Goal: Information Seeking & Learning: Check status

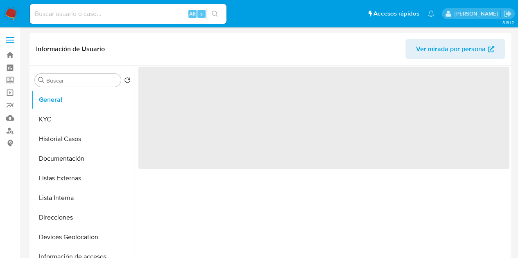
select select "10"
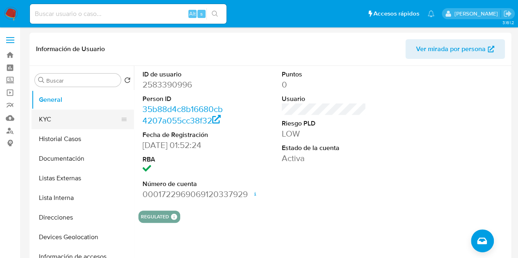
click at [70, 121] on button "KYC" at bounding box center [80, 120] width 96 height 20
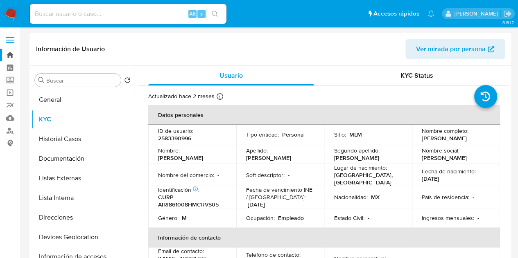
click at [12, 56] on link "Bandeja" at bounding box center [48, 55] width 97 height 13
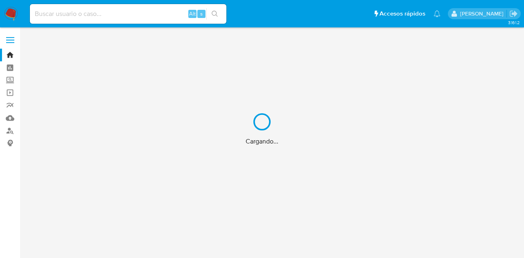
click at [88, 14] on div "Cargando..." at bounding box center [262, 129] width 524 height 258
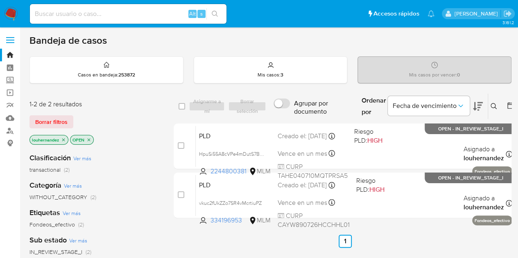
click at [88, 14] on input at bounding box center [128, 14] width 196 height 11
paste input "2634583347"
type input "2634583347"
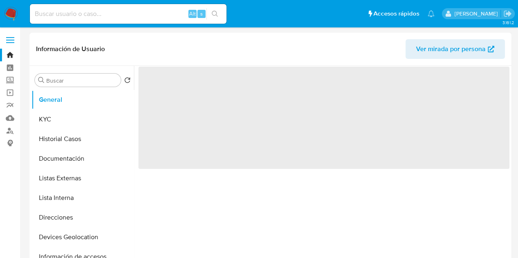
select select "10"
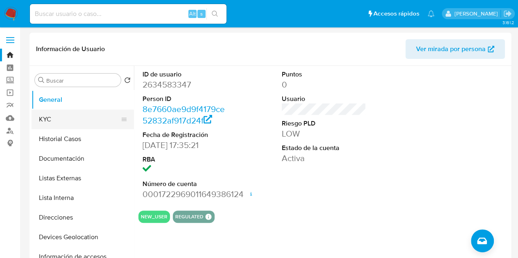
click at [78, 120] on button "KYC" at bounding box center [80, 120] width 96 height 20
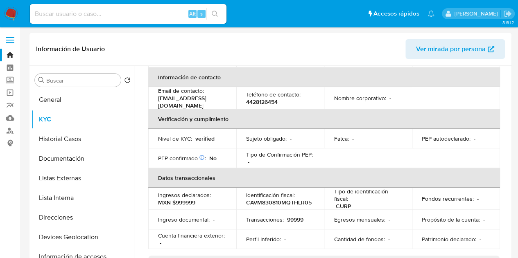
scroll to position [164, 0]
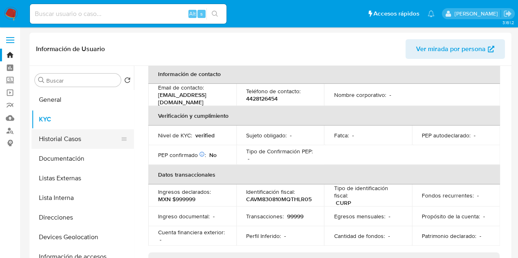
click at [87, 144] on button "Historial Casos" at bounding box center [80, 139] width 96 height 20
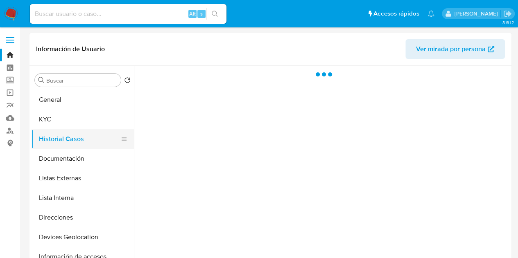
scroll to position [0, 0]
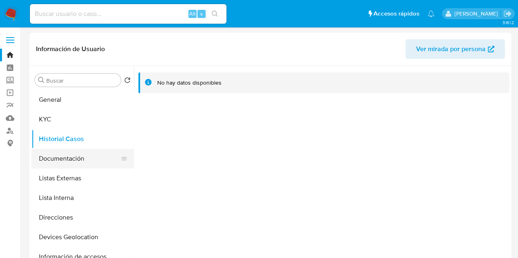
click at [84, 158] on button "Documentación" at bounding box center [80, 159] width 96 height 20
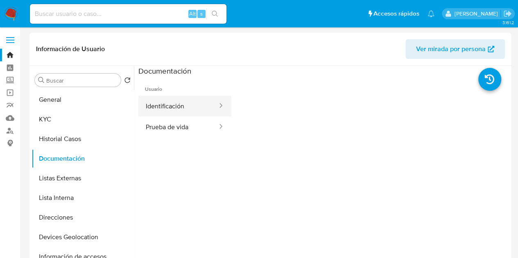
click at [168, 113] on button "Identificación" at bounding box center [178, 106] width 80 height 21
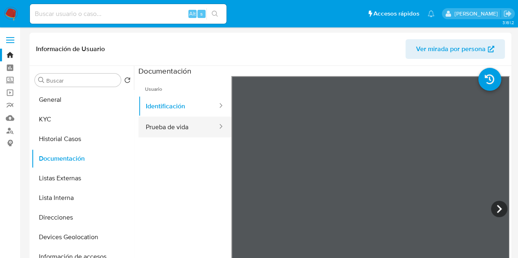
click at [167, 122] on button "Prueba de vida" at bounding box center [178, 127] width 80 height 21
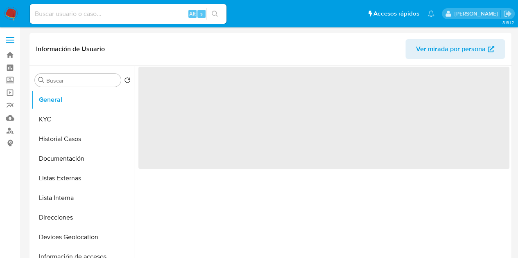
select select "10"
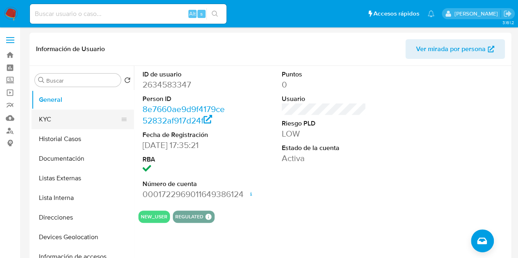
click at [68, 124] on button "KYC" at bounding box center [80, 120] width 96 height 20
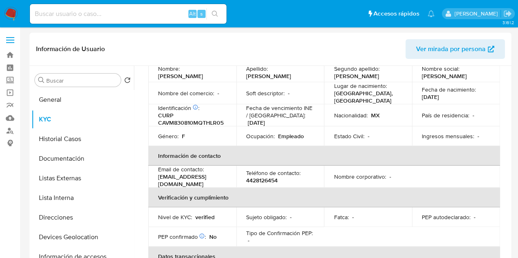
scroll to position [41, 0]
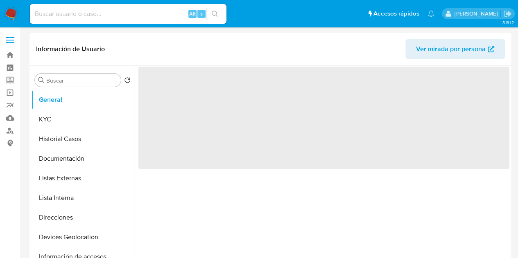
select select "10"
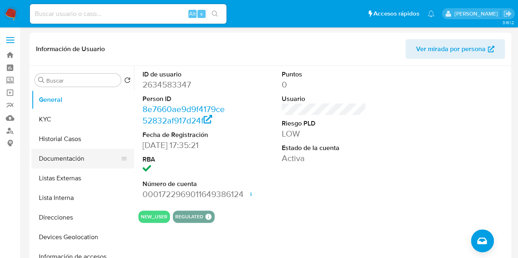
click at [71, 155] on button "Documentación" at bounding box center [80, 159] width 96 height 20
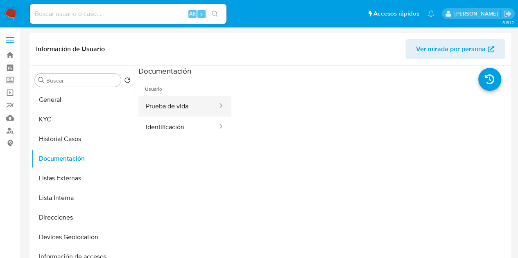
click at [163, 104] on button "Prueba de vida" at bounding box center [178, 106] width 80 height 21
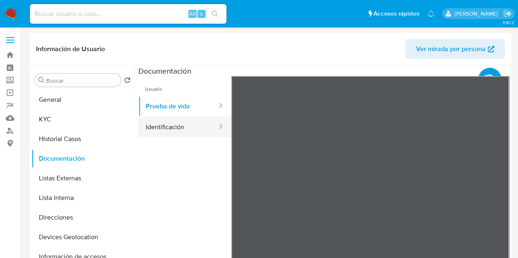
click at [171, 129] on button "Identificación" at bounding box center [178, 127] width 80 height 21
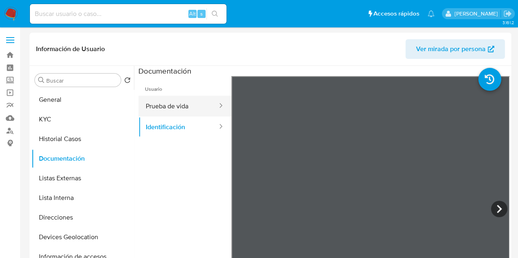
click at [167, 105] on button "Prueba de vida" at bounding box center [178, 106] width 80 height 21
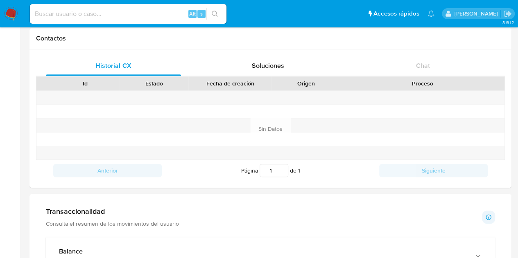
scroll to position [205, 0]
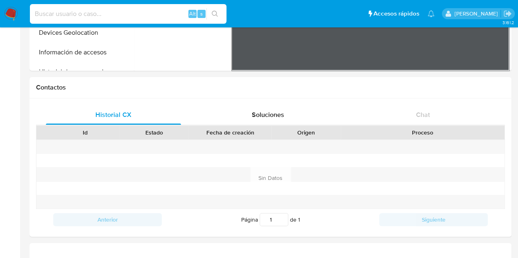
click at [88, 9] on input at bounding box center [128, 14] width 196 height 11
click at [87, 14] on input at bounding box center [128, 14] width 196 height 11
paste input "1762181798"
type input "1762181798"
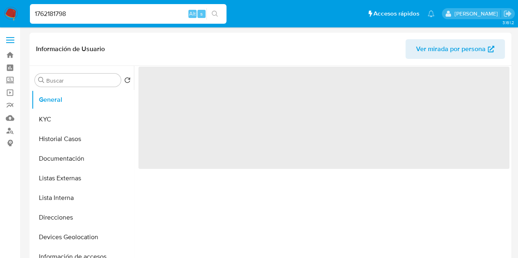
select select "10"
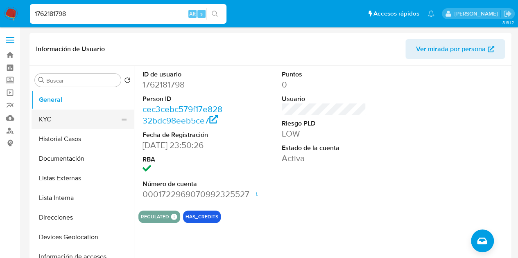
click at [88, 121] on button "KYC" at bounding box center [80, 120] width 96 height 20
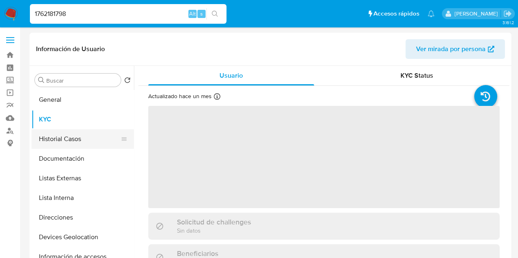
click at [84, 140] on button "Historial Casos" at bounding box center [80, 139] width 96 height 20
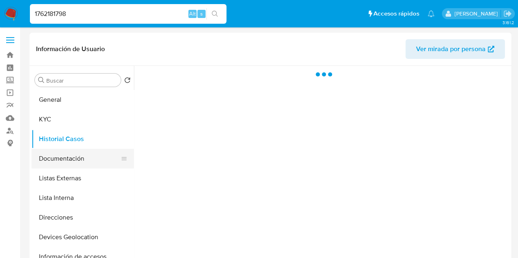
click at [77, 160] on button "Documentación" at bounding box center [80, 159] width 96 height 20
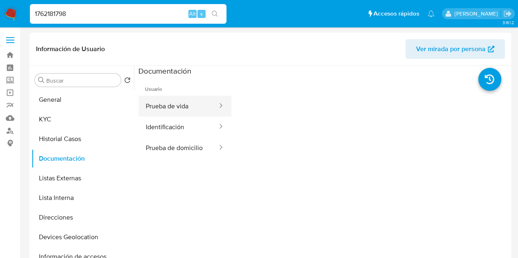
click at [179, 111] on button "Prueba de vida" at bounding box center [178, 106] width 80 height 21
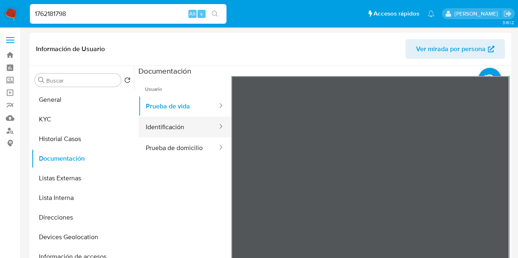
click at [197, 129] on button "Identificación" at bounding box center [178, 127] width 80 height 21
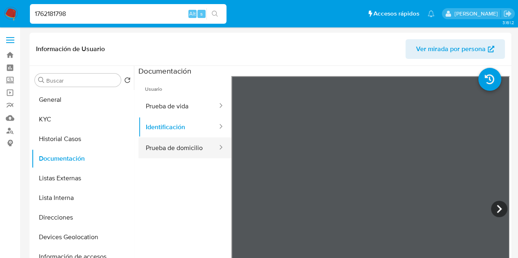
click at [180, 147] on button "Prueba de domicilio" at bounding box center [178, 148] width 80 height 21
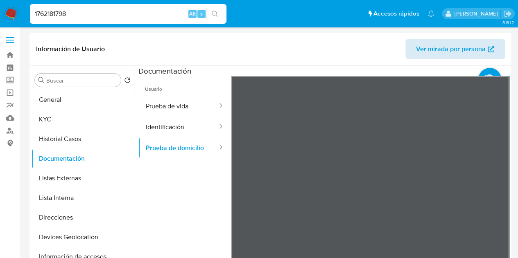
click at [473, 43] on div "Información de Usuario Ver mirada por persona Buscar Volver al orden por defect…" at bounding box center [270, 154] width 482 height 243
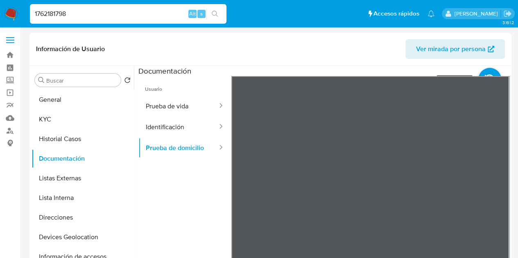
click at [486, 72] on icon at bounding box center [489, 79] width 23 height 23
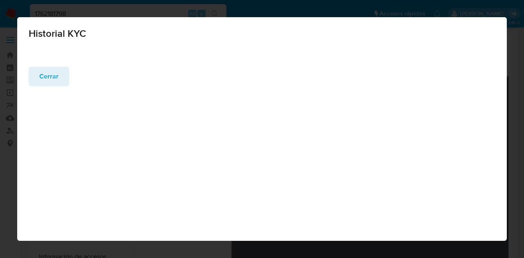
click at [66, 78] on button "Cerrar" at bounding box center [49, 77] width 41 height 20
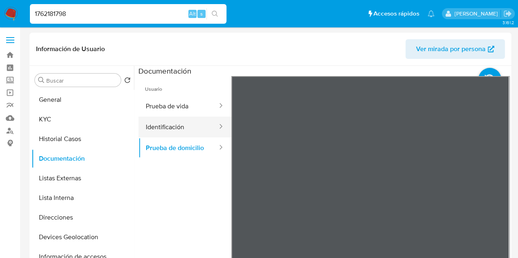
click at [179, 124] on button "Identificación" at bounding box center [178, 127] width 80 height 21
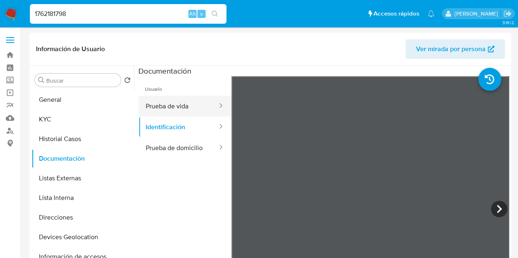
click at [180, 99] on button "Prueba de vida" at bounding box center [178, 106] width 80 height 21
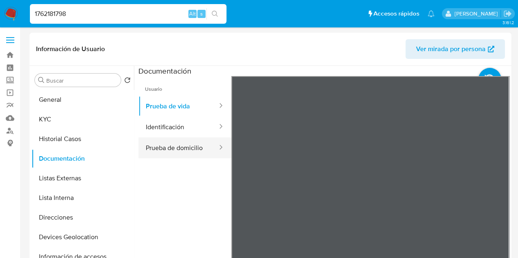
click at [183, 141] on button "Prueba de domicilio" at bounding box center [178, 148] width 80 height 21
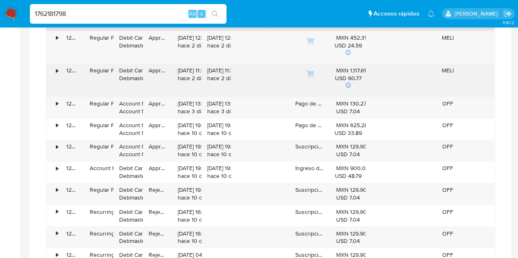
scroll to position [614, 0]
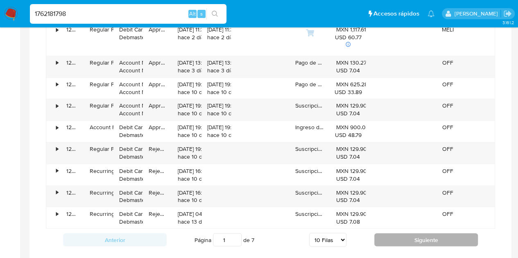
click at [417, 237] on button "Siguiente" at bounding box center [426, 239] width 104 height 13
type input "2"
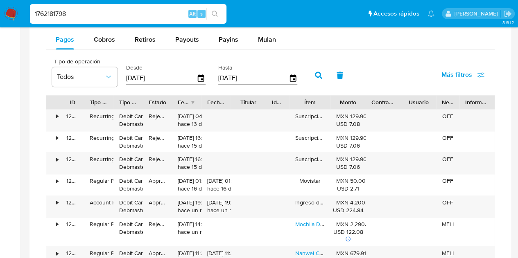
scroll to position [491, 0]
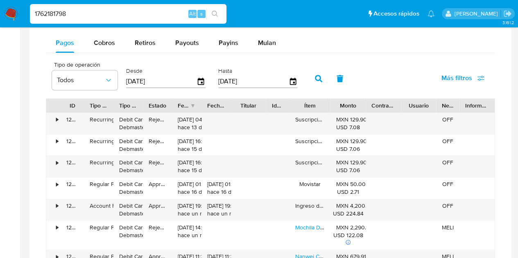
click at [142, 80] on input "[DATE]" at bounding box center [161, 81] width 70 height 13
type input "09/02/025_"
click at [201, 79] on icon "button" at bounding box center [201, 82] width 14 height 14
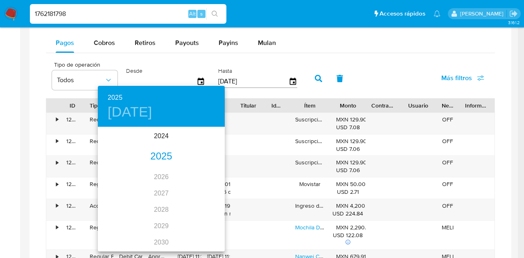
click at [163, 159] on div "2025" at bounding box center [161, 157] width 127 height 16
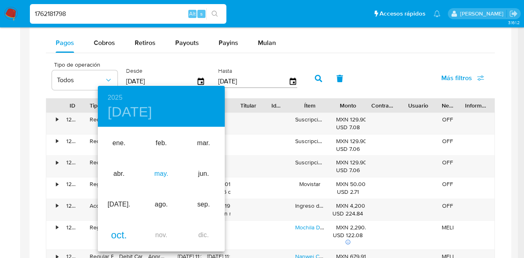
click at [165, 172] on div "may." at bounding box center [161, 174] width 42 height 31
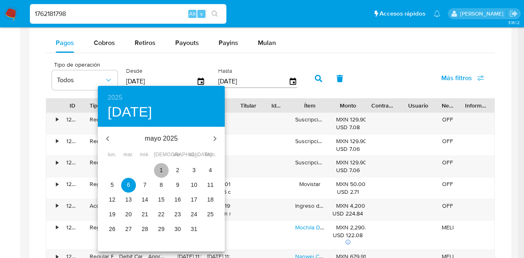
click at [162, 167] on p "1" at bounding box center [161, 170] width 3 height 8
type input "01/05/2025"
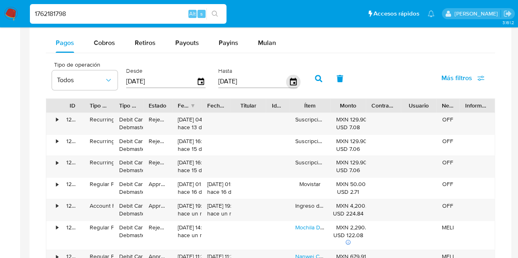
click at [292, 80] on icon "button" at bounding box center [293, 82] width 14 height 14
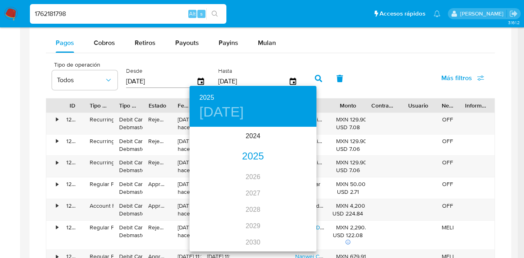
click at [249, 162] on div "2025" at bounding box center [253, 157] width 127 height 16
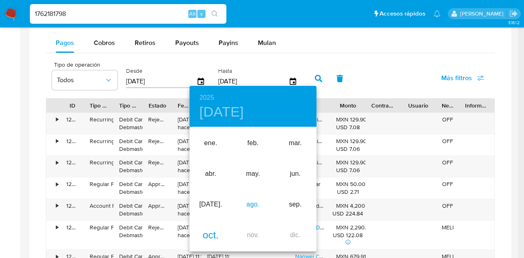
click at [260, 202] on div "ago." at bounding box center [253, 205] width 42 height 31
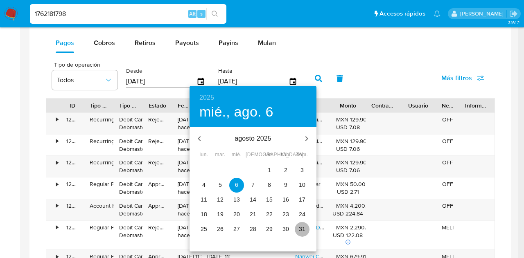
click at [305, 230] on p "31" at bounding box center [302, 229] width 7 height 8
type input "31/08/2025"
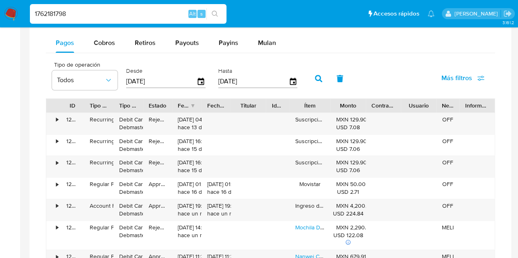
click at [319, 76] on icon "button" at bounding box center [318, 78] width 7 height 7
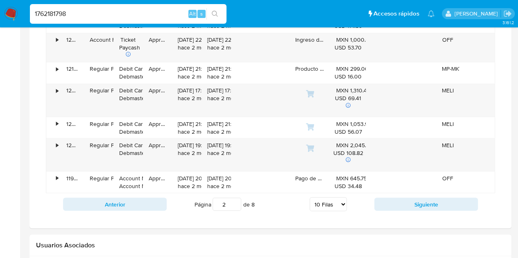
scroll to position [737, 0]
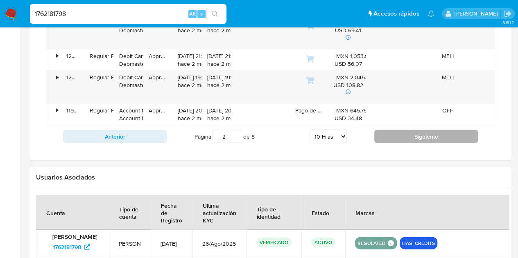
click at [409, 133] on button "Siguiente" at bounding box center [426, 136] width 104 height 13
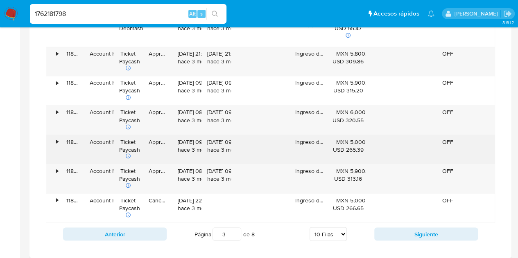
scroll to position [696, 0]
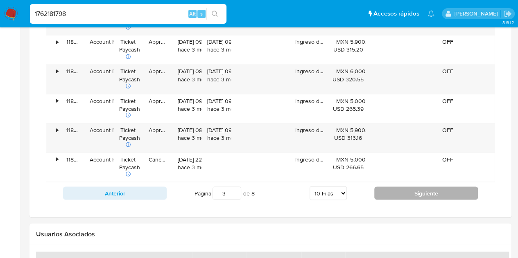
click at [413, 187] on button "Siguiente" at bounding box center [426, 193] width 104 height 13
type input "4"
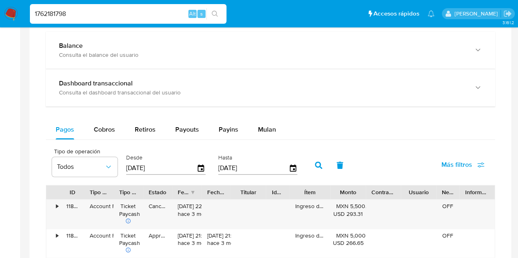
scroll to position [409, 0]
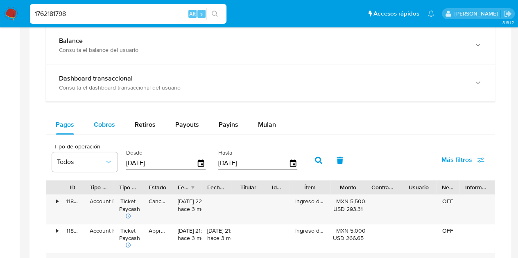
click at [106, 128] on span "Cobros" at bounding box center [104, 124] width 21 height 9
select select "10"
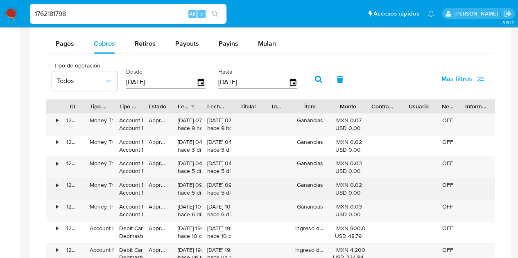
scroll to position [488, 0]
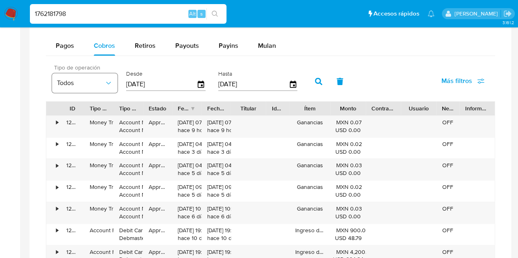
click at [109, 84] on icon "button" at bounding box center [108, 83] width 8 height 8
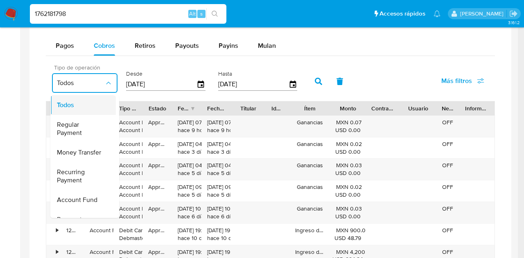
click at [94, 106] on div "Todos" at bounding box center [80, 105] width 47 height 20
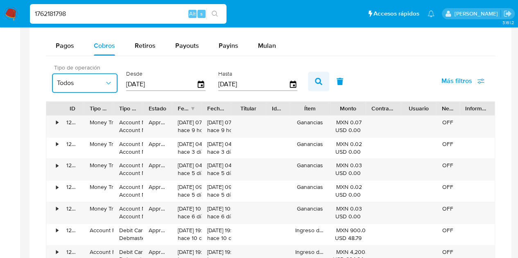
click at [320, 78] on icon "button" at bounding box center [318, 81] width 7 height 7
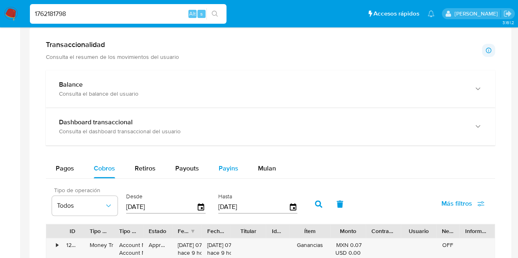
scroll to position [406, 0]
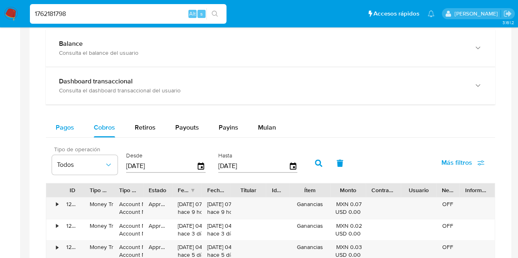
click at [62, 133] on div "Pagos" at bounding box center [65, 128] width 18 height 20
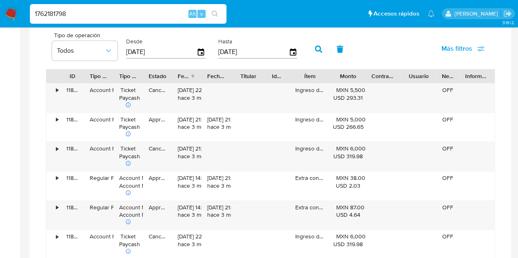
scroll to position [488, 0]
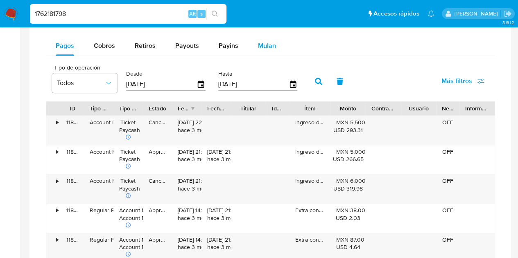
click at [271, 41] on span "Mulan" at bounding box center [267, 45] width 18 height 9
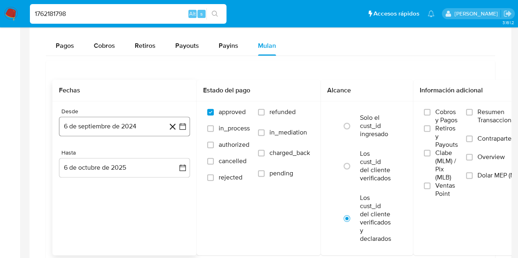
click at [181, 124] on icon "button" at bounding box center [182, 126] width 8 height 8
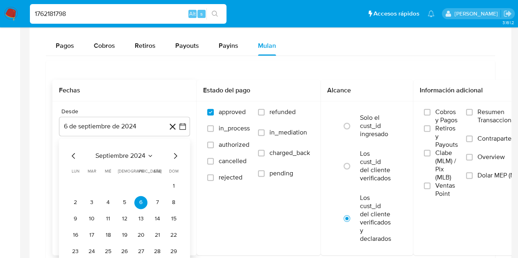
click at [145, 158] on span "septiembre 2024" at bounding box center [120, 156] width 50 height 8
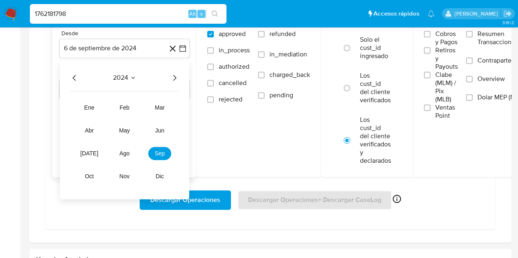
scroll to position [570, 0]
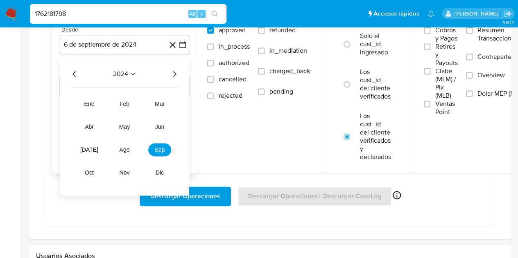
click at [123, 77] on span "2024" at bounding box center [120, 74] width 15 height 8
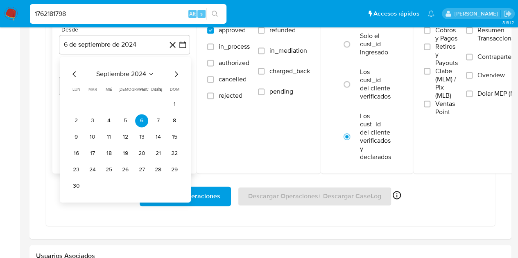
click at [144, 71] on span "septiembre 2024" at bounding box center [121, 74] width 50 height 8
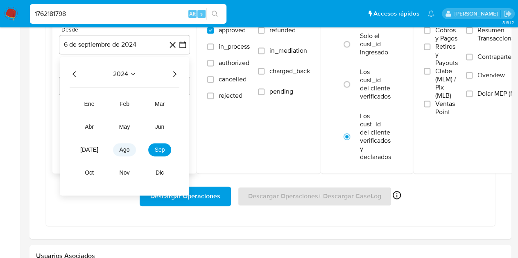
click at [126, 147] on span "ago" at bounding box center [125, 150] width 10 height 7
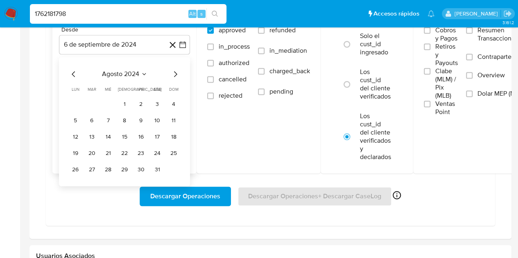
scroll to position [529, 0]
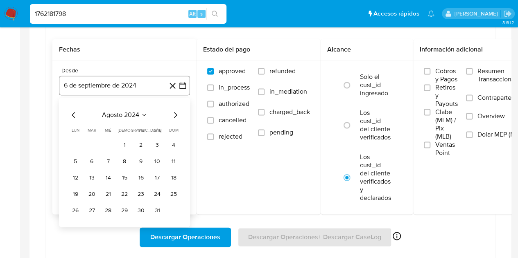
click at [188, 84] on button "6 de septiembre de 2024" at bounding box center [124, 86] width 131 height 20
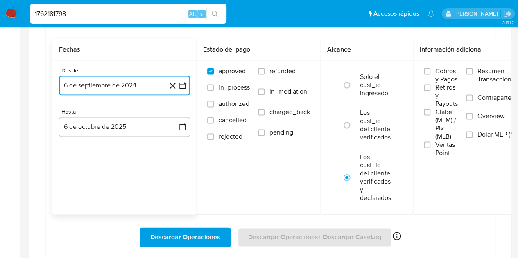
click at [181, 86] on icon "button" at bounding box center [182, 85] width 8 height 8
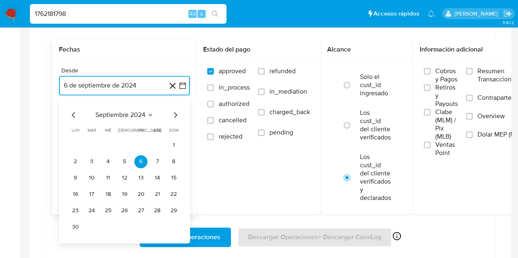
click at [149, 114] on icon "Seleccionar mes y año" at bounding box center [151, 115] width 4 height 2
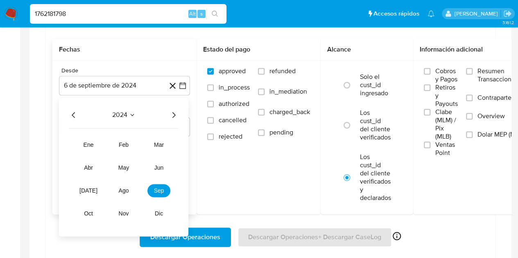
click at [131, 114] on icon "Seleccionar mes y año" at bounding box center [132, 115] width 4 height 2
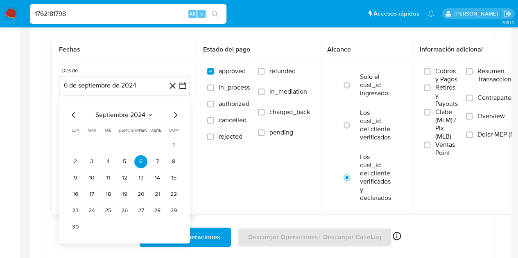
click at [178, 110] on icon "Mes siguiente" at bounding box center [175, 115] width 10 height 10
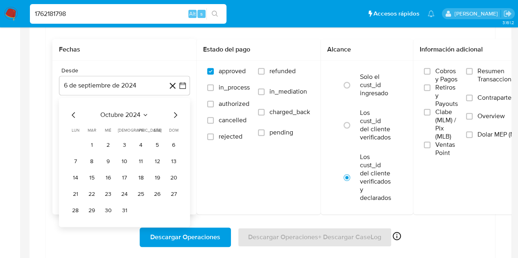
click at [175, 113] on icon "Mes siguiente" at bounding box center [175, 115] width 10 height 10
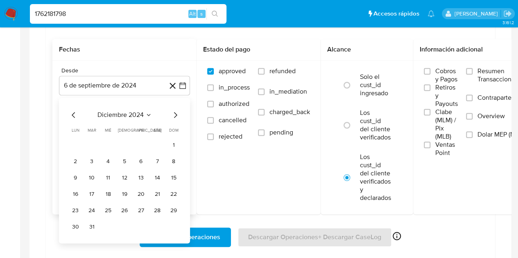
click at [175, 113] on icon "Mes siguiente" at bounding box center [175, 115] width 10 height 10
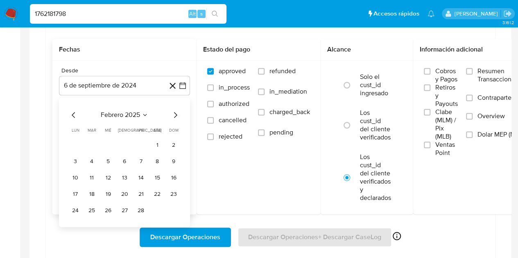
click at [175, 113] on icon "Mes siguiente" at bounding box center [175, 115] width 10 height 10
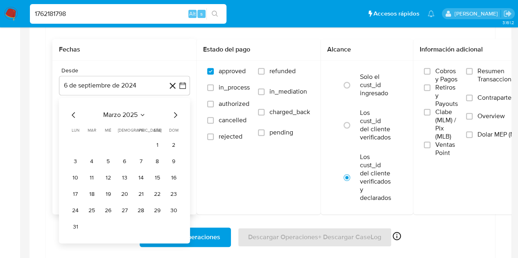
click at [175, 113] on icon "Mes siguiente" at bounding box center [175, 115] width 10 height 10
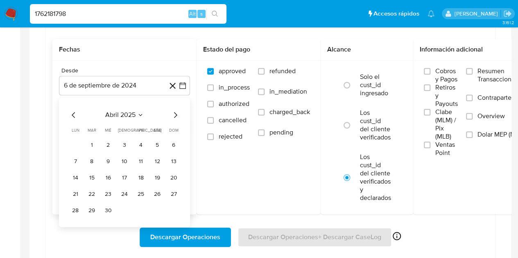
click at [175, 113] on icon "Mes siguiente" at bounding box center [175, 115] width 10 height 10
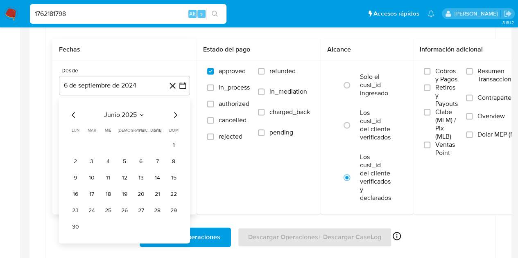
click at [175, 113] on icon "Mes siguiente" at bounding box center [175, 115] width 10 height 10
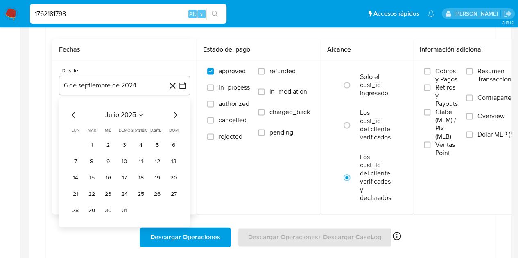
click at [70, 113] on icon "Mes anterior" at bounding box center [74, 115] width 10 height 10
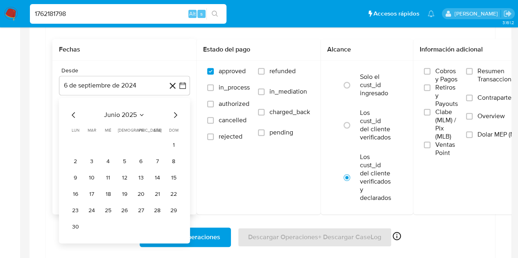
click at [70, 113] on icon "Mes anterior" at bounding box center [74, 115] width 10 height 10
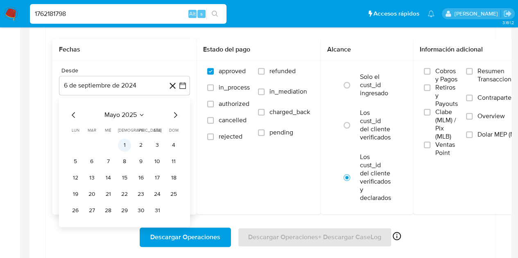
click at [125, 145] on button "1" at bounding box center [124, 145] width 13 height 13
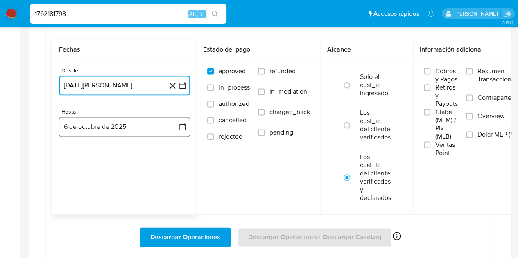
click at [179, 127] on icon "button" at bounding box center [182, 127] width 8 height 8
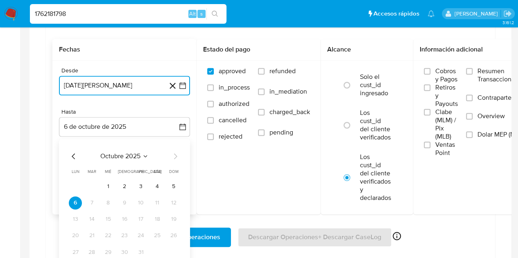
click at [77, 151] on icon "Mes anterior" at bounding box center [74, 156] width 10 height 10
click at [73, 153] on icon "Mes anterior" at bounding box center [74, 156] width 10 height 10
drag, startPoint x: 174, startPoint y: 248, endPoint x: 182, endPoint y: 206, distance: 42.8
click at [175, 248] on button "31" at bounding box center [173, 252] width 13 height 13
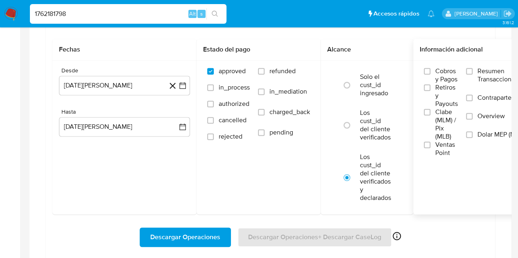
click at [477, 76] on label "Resumen Transaccionalidad" at bounding box center [497, 80] width 63 height 27
click at [472, 75] on input "Resumen Transaccionalidad" at bounding box center [469, 71] width 7 height 7
click at [478, 72] on label "Resumen Transaccionalidad" at bounding box center [497, 80] width 63 height 27
click at [472, 72] on input "Resumen Transaccionalidad" at bounding box center [469, 71] width 7 height 7
click at [467, 113] on span at bounding box center [469, 116] width 7 height 7
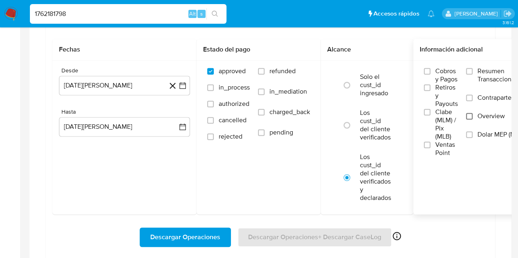
click at [467, 113] on input "Overview" at bounding box center [469, 116] width 7 height 7
click at [186, 234] on span "Descargar Operaciones" at bounding box center [185, 237] width 70 height 18
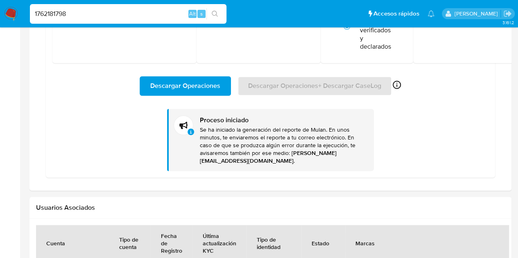
scroll to position [647, 0]
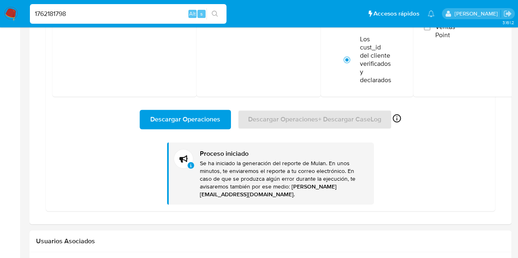
drag, startPoint x: 89, startPoint y: 9, endPoint x: 0, endPoint y: 9, distance: 89.2
click at [0, 9] on nav "Pausado Ver notificaciones 1762181798 Alt s Accesos rápidos Presiona las siguie…" at bounding box center [259, 13] width 518 height 27
paste input "227603880"
type input "2276038808"
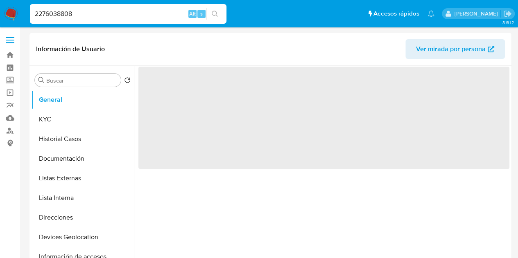
select select "10"
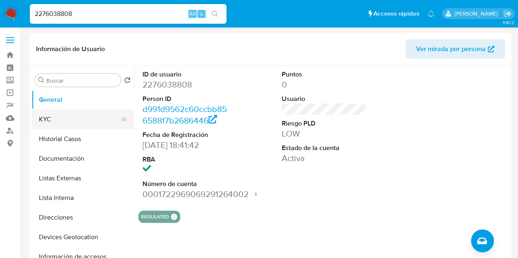
click at [79, 123] on button "KYC" at bounding box center [80, 120] width 96 height 20
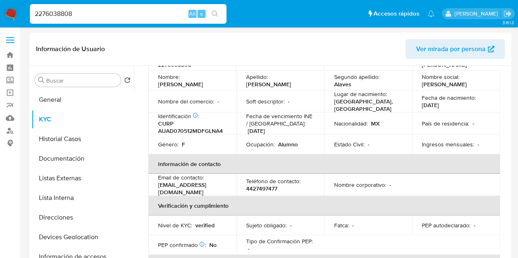
scroll to position [82, 0]
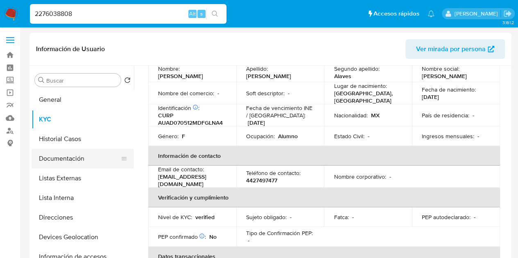
click at [73, 154] on button "Documentación" at bounding box center [80, 159] width 96 height 20
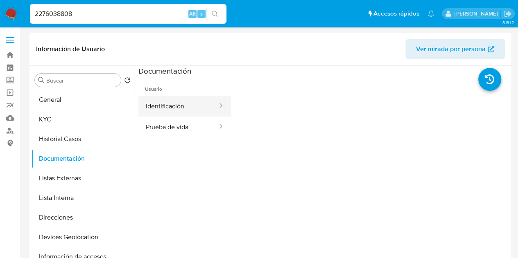
click at [160, 114] on button "Identificación" at bounding box center [178, 106] width 80 height 21
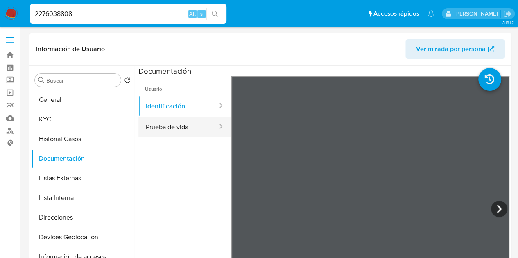
click at [184, 128] on button "Prueba de vida" at bounding box center [178, 127] width 80 height 21
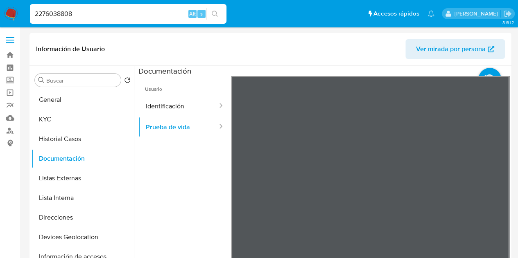
drag, startPoint x: 69, startPoint y: 14, endPoint x: 0, endPoint y: 12, distance: 68.8
click at [0, 13] on nav "Pausado Ver notificaciones 2276038808 Alt s Accesos rápidos Presiona las siguie…" at bounding box center [259, 13] width 518 height 27
paste input "176218179"
type input "1762181798"
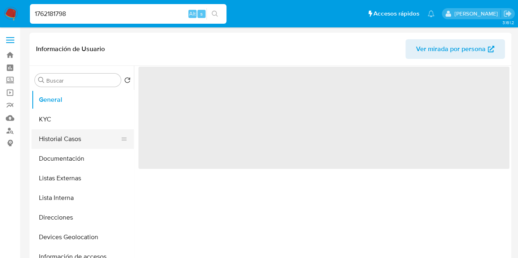
select select "10"
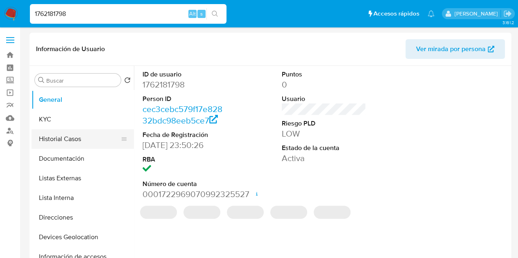
click at [89, 138] on button "Historial Casos" at bounding box center [80, 139] width 96 height 20
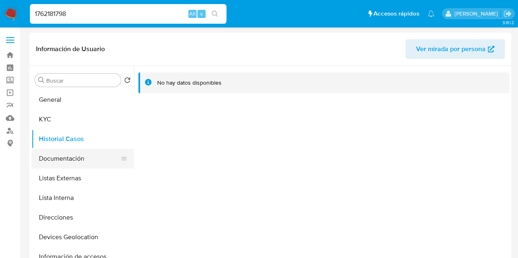
click at [82, 156] on button "Documentación" at bounding box center [80, 159] width 96 height 20
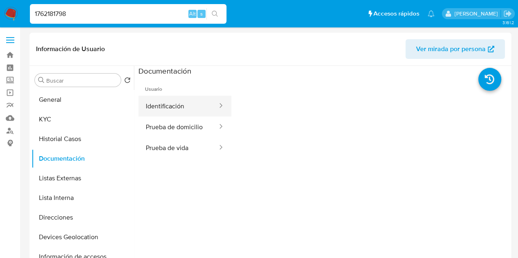
click at [189, 108] on button "Identificación" at bounding box center [178, 106] width 80 height 21
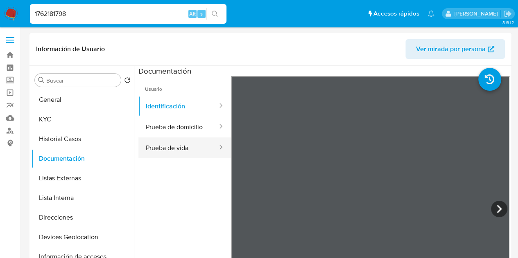
click at [175, 148] on button "Prueba de vida" at bounding box center [178, 148] width 80 height 21
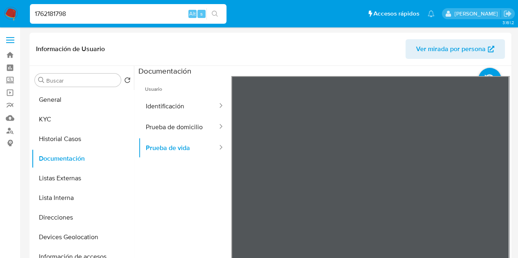
drag, startPoint x: 87, startPoint y: 12, endPoint x: 0, endPoint y: 14, distance: 86.8
click at [0, 14] on nav "Pausado Ver notificaciones 1762181798 Alt s Accesos rápidos Presiona las siguie…" at bounding box center [259, 13] width 518 height 27
paste input "227603880"
type input "2276038808"
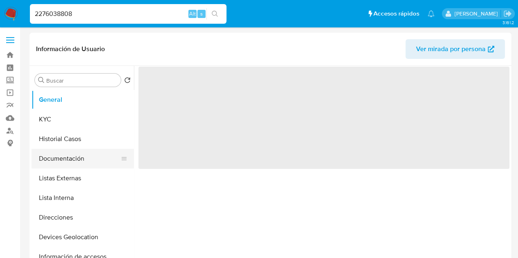
select select "10"
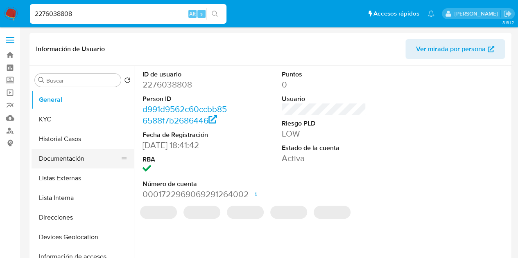
click at [76, 160] on button "Documentación" at bounding box center [80, 159] width 96 height 20
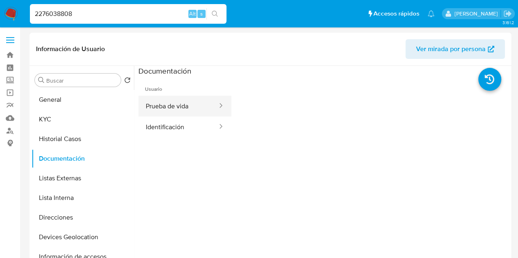
click at [164, 111] on button "Prueba de vida" at bounding box center [178, 106] width 80 height 21
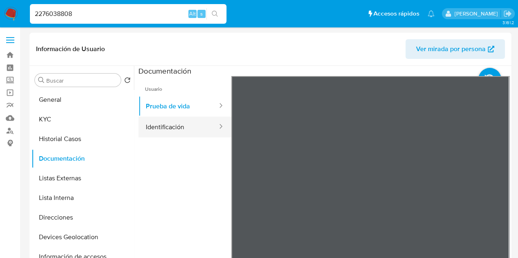
click at [174, 123] on button "Identificación" at bounding box center [178, 127] width 80 height 21
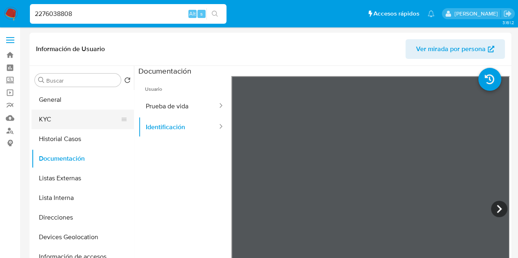
click at [68, 121] on button "KYC" at bounding box center [80, 120] width 96 height 20
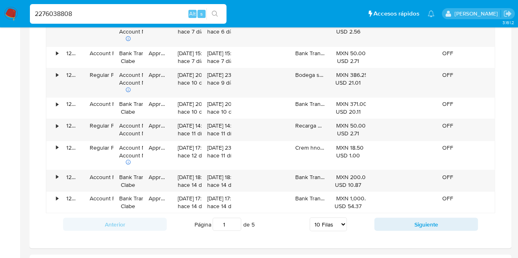
scroll to position [655, 0]
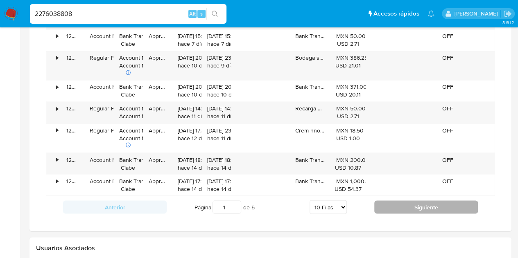
click at [444, 205] on button "Siguiente" at bounding box center [426, 207] width 104 height 13
type input "2"
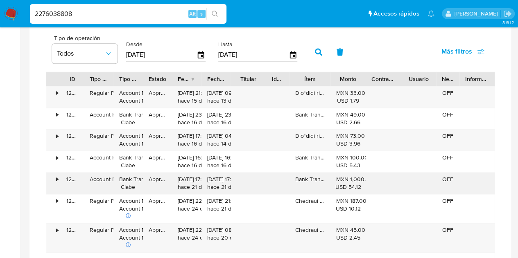
scroll to position [491, 0]
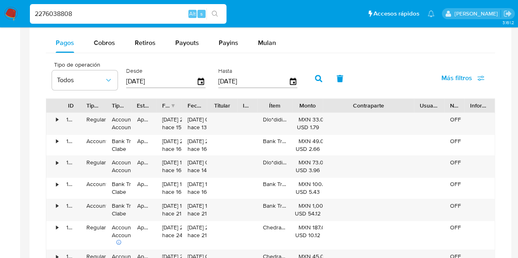
drag, startPoint x: 401, startPoint y: 102, endPoint x: 457, endPoint y: 105, distance: 56.2
click at [457, 105] on div "ID Tipo de operación Tipo / Método Estado Fecha de creación Fecha de aprobación…" at bounding box center [270, 106] width 448 height 14
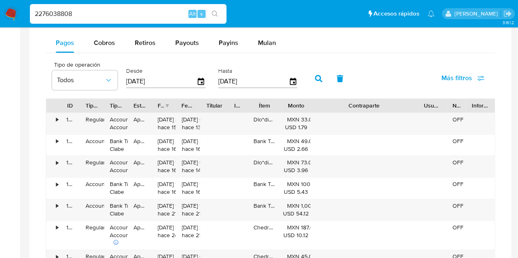
drag, startPoint x: 413, startPoint y: 107, endPoint x: 429, endPoint y: 111, distance: 16.9
click at [429, 111] on div "ID Tipo de operación Tipo / Método Estado Fecha de creación Fecha de aprobación…" at bounding box center [270, 106] width 448 height 14
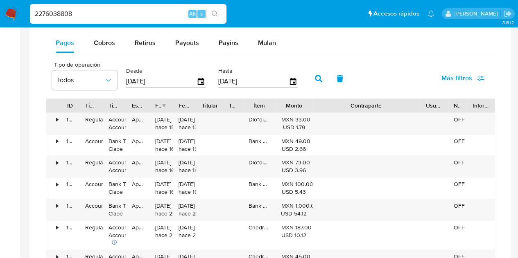
drag, startPoint x: 313, startPoint y: 105, endPoint x: 321, endPoint y: 105, distance: 8.2
click at [321, 105] on div "ID Tipo de operación Tipo / Método Estado Fecha de creación Fecha de aprobación…" at bounding box center [270, 106] width 448 height 14
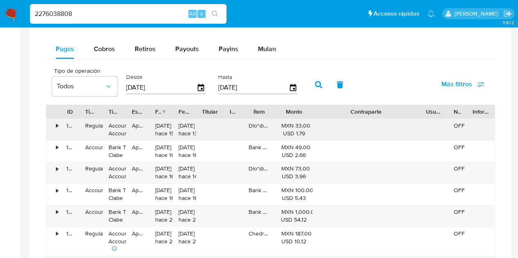
scroll to position [484, 0]
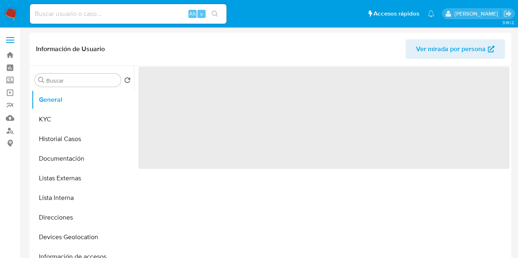
select select "10"
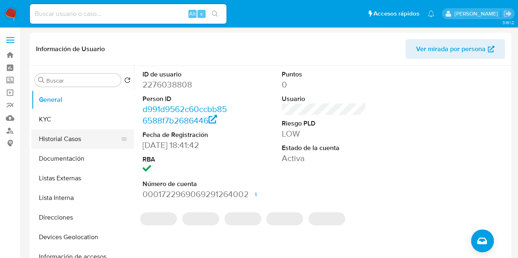
click at [88, 142] on button "Historial Casos" at bounding box center [80, 139] width 96 height 20
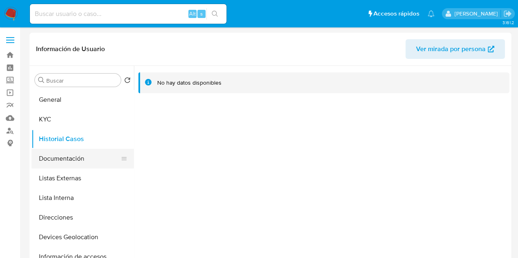
click at [59, 160] on button "Documentación" at bounding box center [80, 159] width 96 height 20
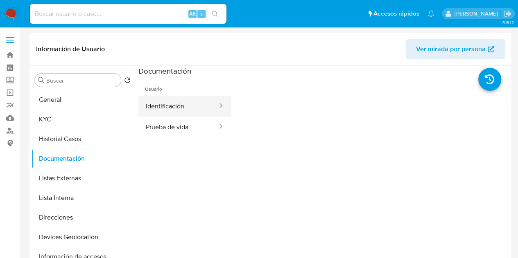
click at [174, 113] on button "Identificación" at bounding box center [178, 106] width 80 height 21
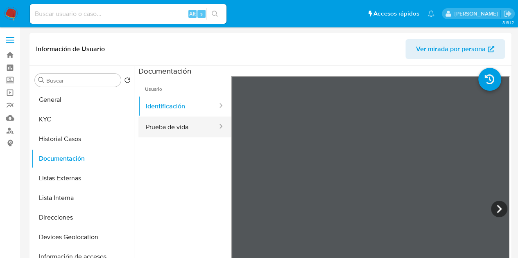
click at [180, 129] on button "Prueba de vida" at bounding box center [178, 127] width 80 height 21
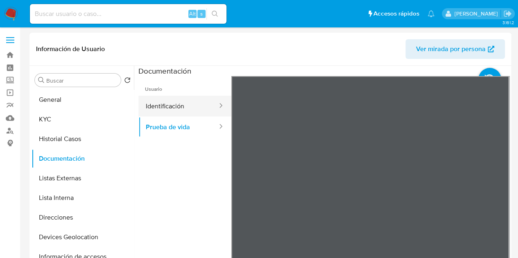
click at [178, 102] on button "Identificación" at bounding box center [178, 106] width 80 height 21
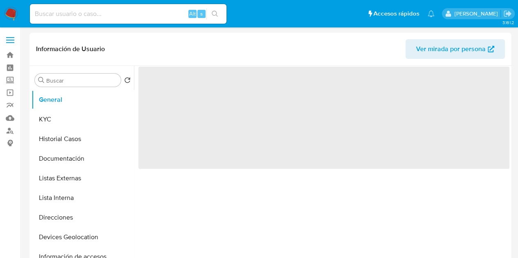
select select "10"
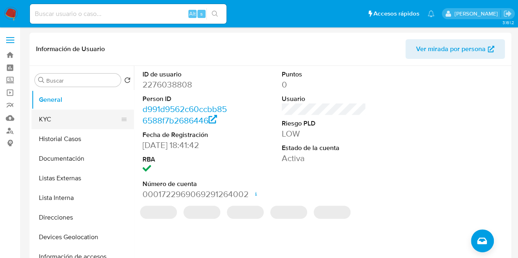
click at [98, 121] on button "KYC" at bounding box center [80, 120] width 96 height 20
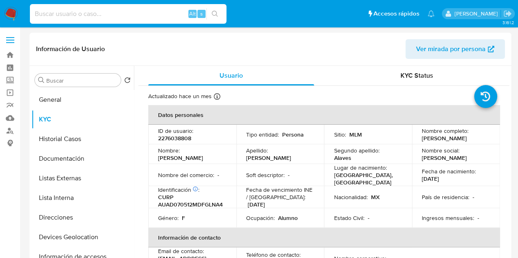
click at [75, 16] on input at bounding box center [128, 14] width 196 height 11
paste input "2276038808"
click at [73, 142] on button "Historial Casos" at bounding box center [80, 139] width 96 height 20
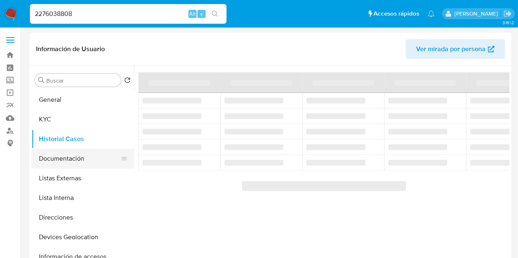
click at [74, 159] on button "Documentación" at bounding box center [80, 159] width 96 height 20
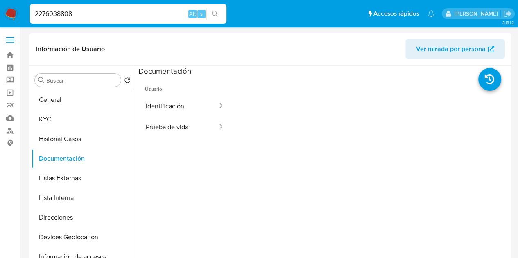
click at [179, 94] on span "Usuario" at bounding box center [184, 86] width 93 height 20
click at [175, 111] on button "Identificación" at bounding box center [178, 106] width 80 height 21
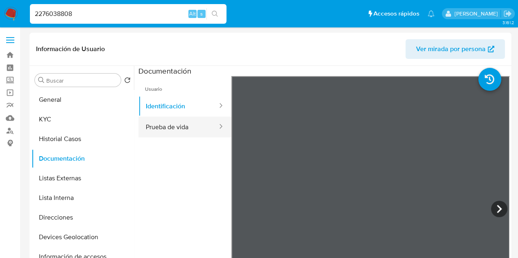
click at [166, 129] on button "Prueba de vida" at bounding box center [178, 127] width 80 height 21
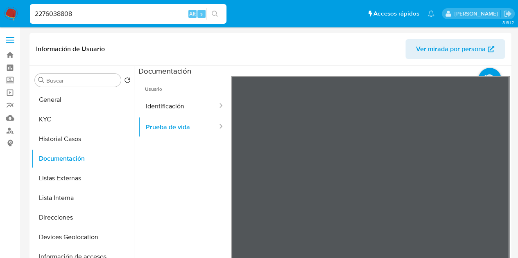
drag, startPoint x: 111, startPoint y: 14, endPoint x: 0, endPoint y: 4, distance: 111.0
click at [0, 4] on nav "Pausado Ver notificaciones 2276038808 Alt s Accesos rápidos Presiona las siguie…" at bounding box center [259, 13] width 518 height 27
paste input "604737156"
type input "604737156"
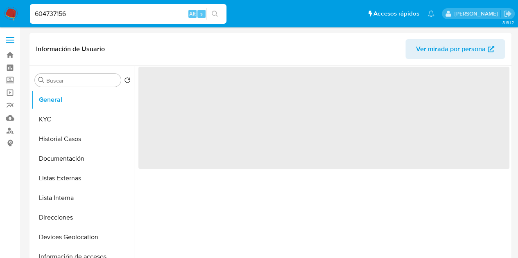
select select "10"
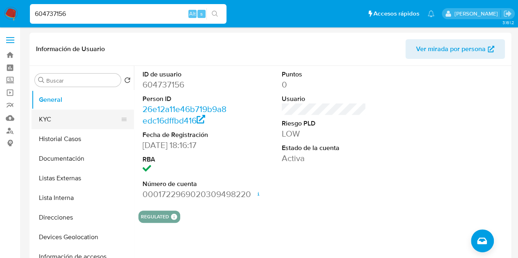
click at [65, 120] on button "KYC" at bounding box center [80, 120] width 96 height 20
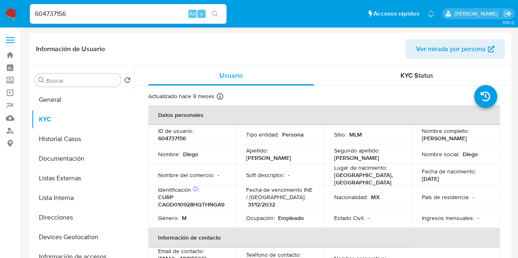
click at [175, 137] on p "604737156" at bounding box center [172, 138] width 28 height 7
copy p "604737156"
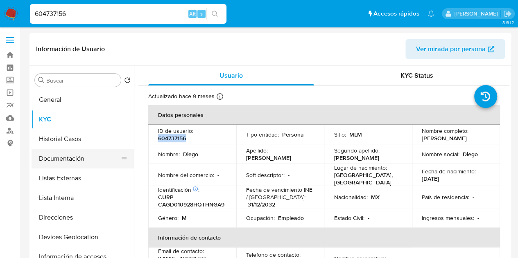
click at [77, 160] on button "Documentación" at bounding box center [80, 159] width 96 height 20
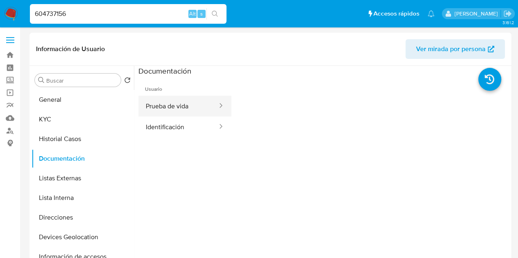
click at [192, 114] on button "Prueba de vida" at bounding box center [178, 106] width 80 height 21
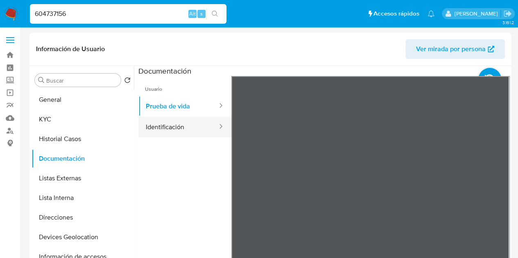
click at [189, 128] on button "Identificación" at bounding box center [178, 127] width 80 height 21
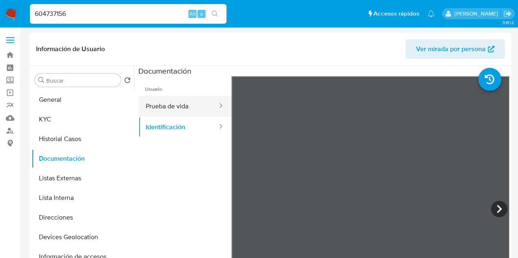
click at [188, 104] on button "Prueba de vida" at bounding box center [178, 106] width 80 height 21
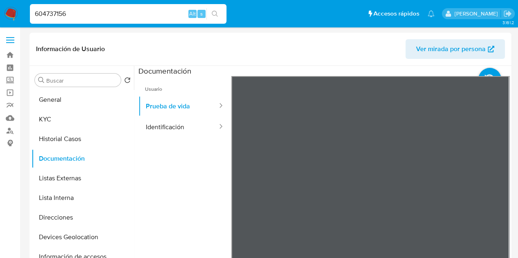
drag, startPoint x: 90, startPoint y: 16, endPoint x: 0, endPoint y: 5, distance: 90.3
click at [0, 5] on nav "Pausado Ver notificaciones 604737156 Alt s Accesos rápidos Presiona las siguien…" at bounding box center [259, 13] width 518 height 27
paste input "2323592024"
type input "2323592024"
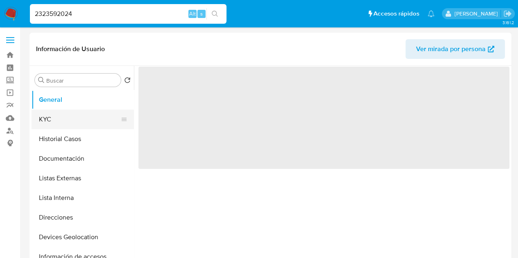
select select "10"
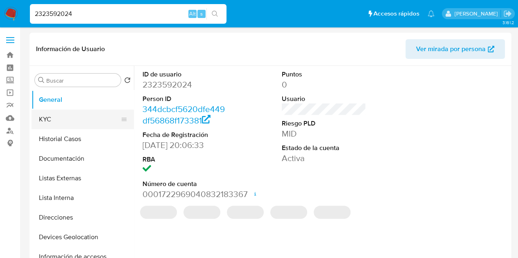
click at [73, 119] on button "KYC" at bounding box center [80, 120] width 96 height 20
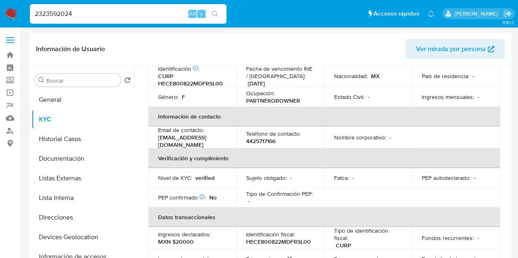
scroll to position [123, 0]
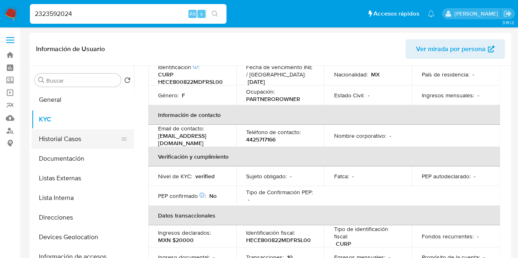
click at [84, 142] on button "Historial Casos" at bounding box center [80, 139] width 96 height 20
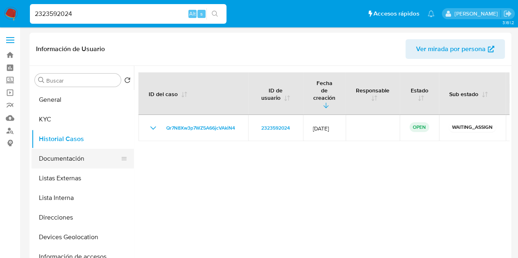
click at [89, 158] on button "Documentación" at bounding box center [80, 159] width 96 height 20
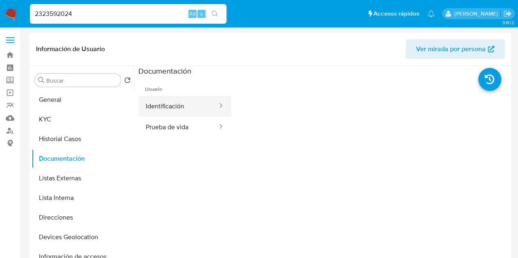
click at [183, 103] on button "Identificación" at bounding box center [178, 106] width 80 height 21
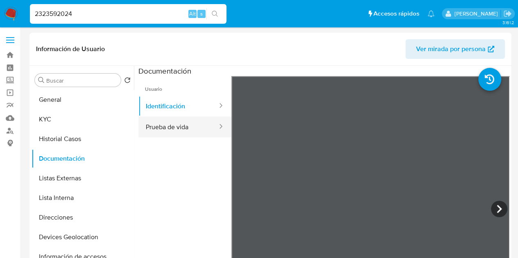
click at [174, 126] on button "Prueba de vida" at bounding box center [178, 127] width 80 height 21
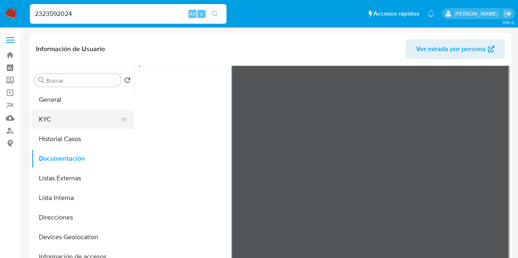
click at [82, 111] on button "KYC" at bounding box center [80, 120] width 96 height 20
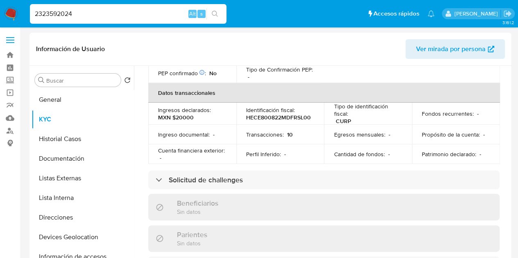
drag, startPoint x: 95, startPoint y: 14, endPoint x: 0, endPoint y: 14, distance: 95.0
click at [0, 14] on nav "Pausado Ver notificaciones 2323592024 Alt s Accesos rápidos Presiona las siguie…" at bounding box center [259, 13] width 518 height 27
paste input "244800381"
type input "2244800381"
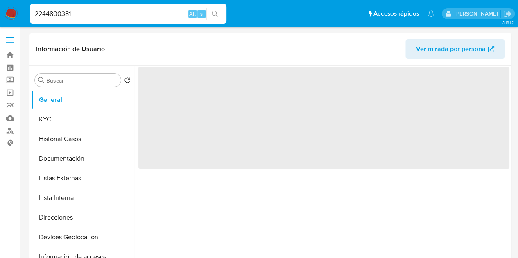
select select "10"
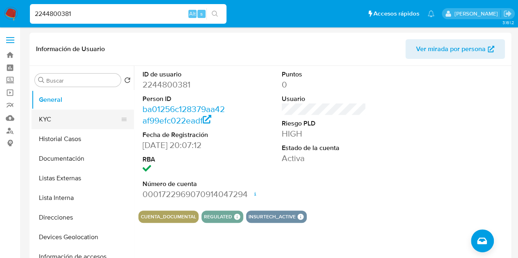
click at [65, 121] on button "KYC" at bounding box center [80, 120] width 96 height 20
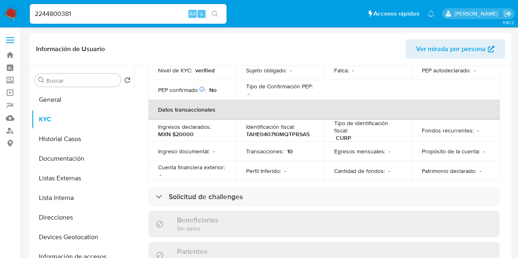
scroll to position [205, 0]
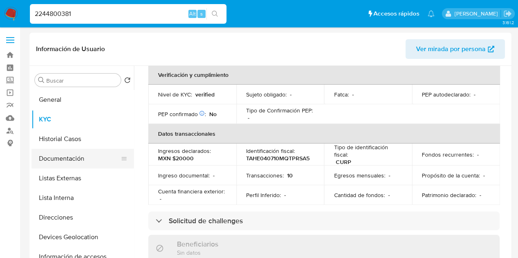
click at [79, 165] on button "Documentación" at bounding box center [80, 159] width 96 height 20
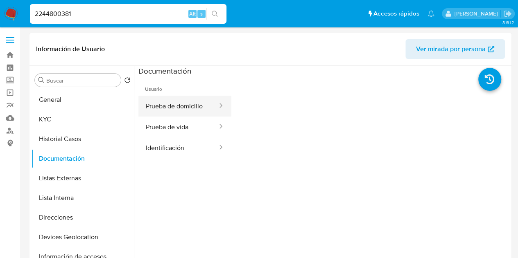
click at [187, 112] on button "Prueba de domicilio" at bounding box center [178, 106] width 80 height 21
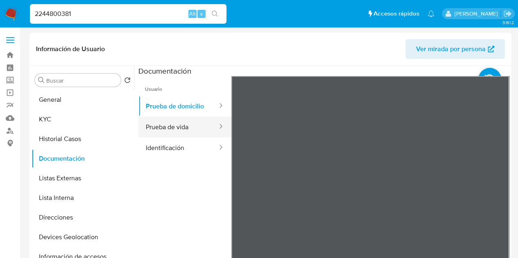
click at [190, 127] on button "Prueba de vida" at bounding box center [178, 127] width 80 height 21
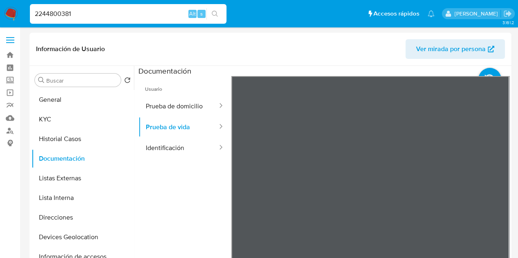
drag, startPoint x: 106, startPoint y: 11, endPoint x: 22, endPoint y: 12, distance: 84.3
click at [22, 12] on nav "Pausado Ver notificaciones 2244800381 Alt s Accesos rápidos Presiona las siguie…" at bounding box center [259, 13] width 518 height 27
paste input "092564835"
type input "2092564835"
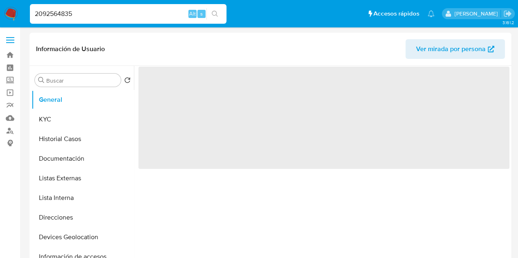
select select "10"
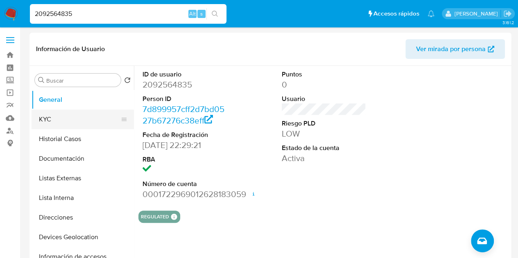
click at [95, 117] on button "KYC" at bounding box center [80, 120] width 96 height 20
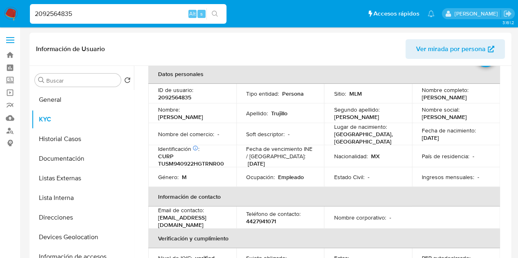
scroll to position [30, 0]
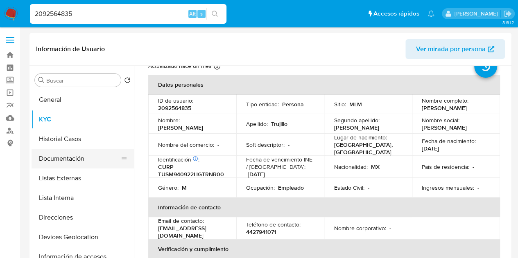
click at [74, 159] on button "Documentación" at bounding box center [80, 159] width 96 height 20
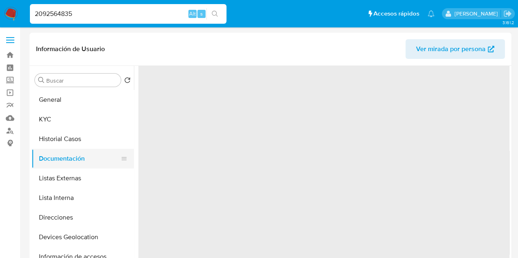
scroll to position [0, 0]
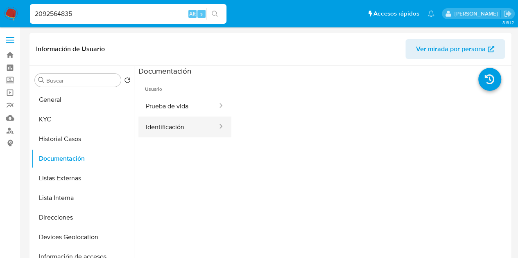
click at [174, 119] on button "Identificación" at bounding box center [178, 127] width 80 height 21
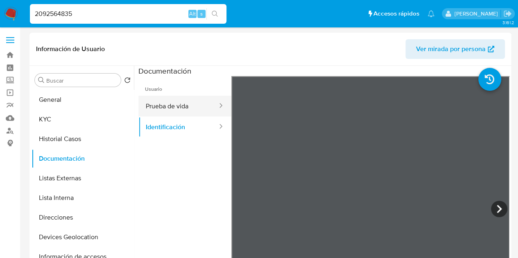
click at [177, 106] on button "Prueba de vida" at bounding box center [178, 106] width 80 height 21
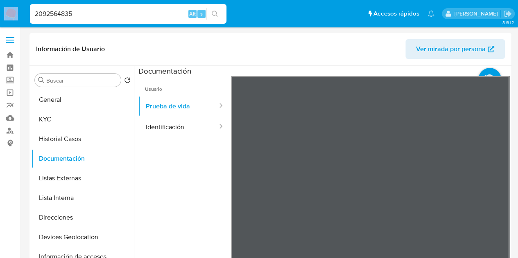
drag, startPoint x: 108, startPoint y: 7, endPoint x: 0, endPoint y: 14, distance: 108.2
click at [0, 14] on nav "Pausado Ver notificaciones 2092564835 Alt s Accesos rápidos Presiona las siguie…" at bounding box center [259, 13] width 518 height 27
drag, startPoint x: 96, startPoint y: 15, endPoint x: 20, endPoint y: 16, distance: 76.1
click at [20, 16] on nav "Pausado Ver notificaciones 2092564835 Alt s Accesos rápidos Presiona las siguie…" at bounding box center [259, 13] width 518 height 27
paste input "475477186"
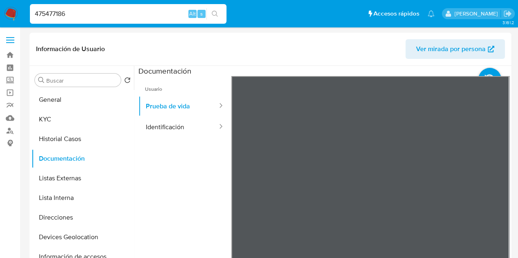
type input "475477186"
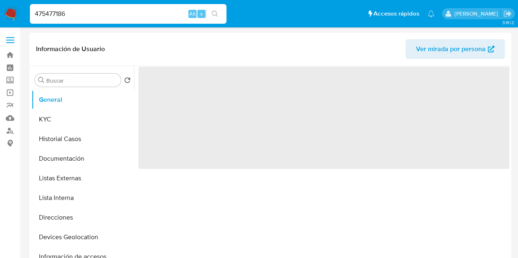
select select "10"
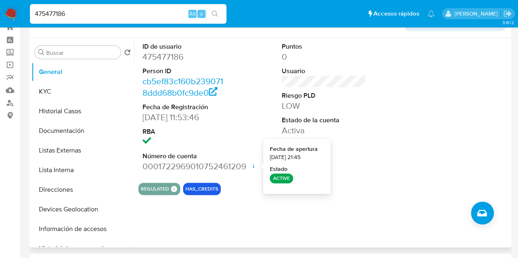
scroll to position [41, 0]
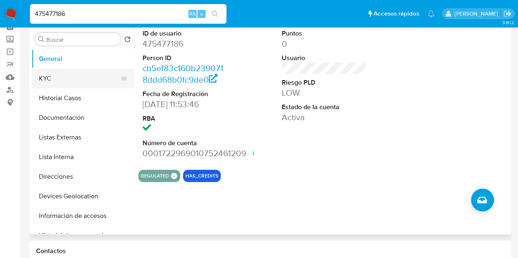
click at [85, 82] on button "KYC" at bounding box center [80, 79] width 96 height 20
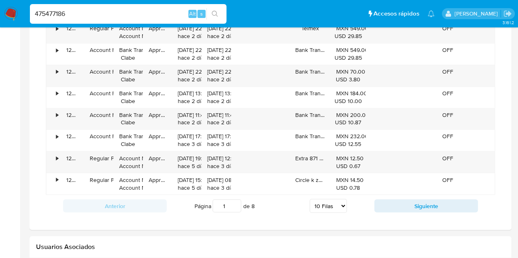
scroll to position [655, 0]
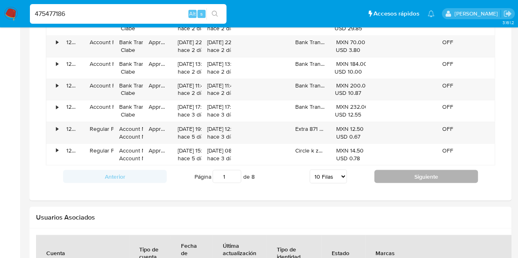
click at [411, 172] on button "Siguiente" at bounding box center [426, 176] width 104 height 13
click at [410, 173] on button "Siguiente" at bounding box center [426, 176] width 104 height 13
click at [413, 172] on button "Siguiente" at bounding box center [426, 176] width 104 height 13
click at [428, 179] on button "Siguiente" at bounding box center [426, 176] width 104 height 13
type input "5"
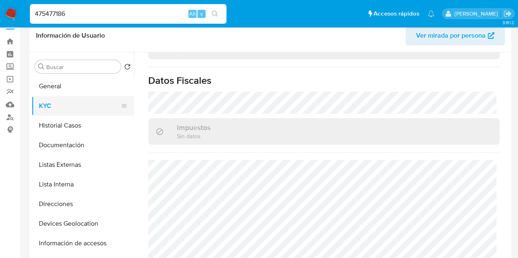
scroll to position [0, 0]
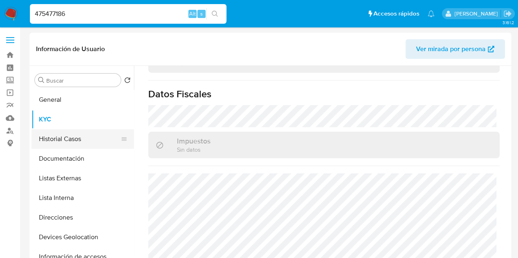
click at [70, 134] on button "Historial Casos" at bounding box center [80, 139] width 96 height 20
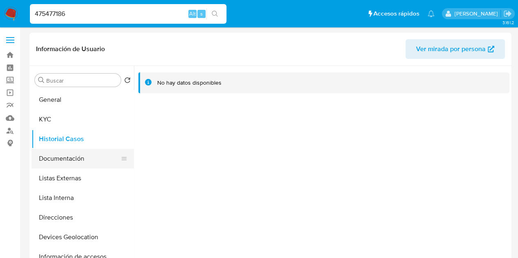
click at [86, 158] on button "Documentación" at bounding box center [80, 159] width 96 height 20
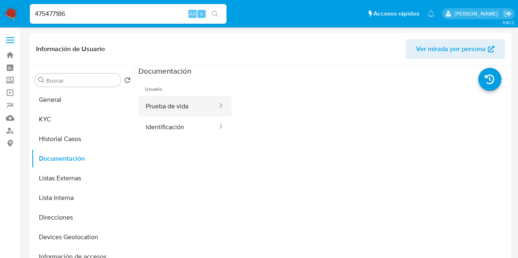
click at [170, 106] on button "Prueba de vida" at bounding box center [178, 106] width 80 height 21
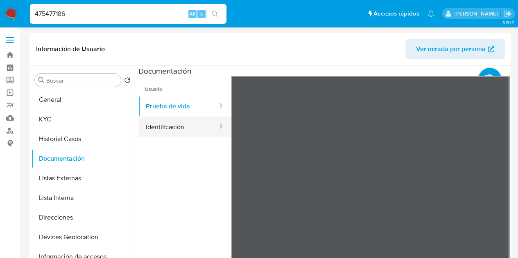
click at [168, 124] on button "Identificación" at bounding box center [178, 127] width 80 height 21
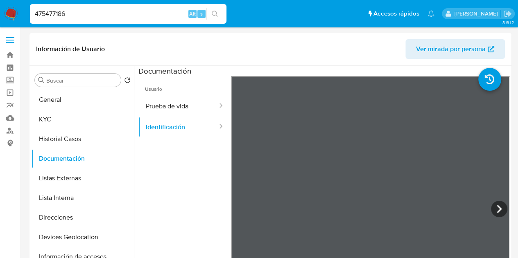
drag, startPoint x: 92, startPoint y: 14, endPoint x: 0, endPoint y: 17, distance: 91.7
click at [0, 17] on nav "Pausado Ver notificaciones 475477186 Alt s Accesos rápidos Presiona las siguien…" at bounding box center [259, 13] width 518 height 27
drag, startPoint x: 90, startPoint y: 14, endPoint x: 0, endPoint y: 9, distance: 90.2
click at [0, 9] on nav "Pausado Ver notificaciones 475477186 Alt s Accesos rápidos Presiona las siguien…" at bounding box center [259, 13] width 518 height 27
paste input "2092564835"
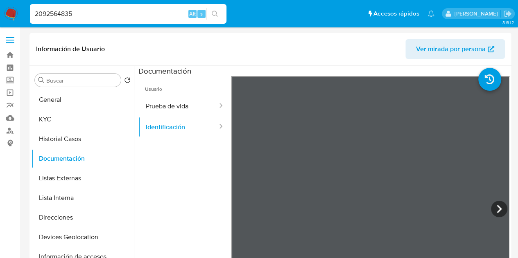
type input "2092564835"
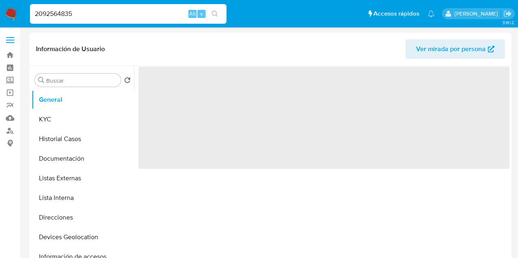
select select "10"
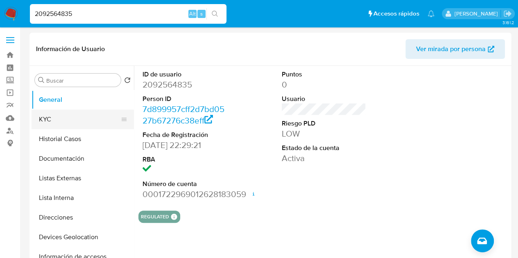
click at [73, 120] on button "KYC" at bounding box center [80, 120] width 96 height 20
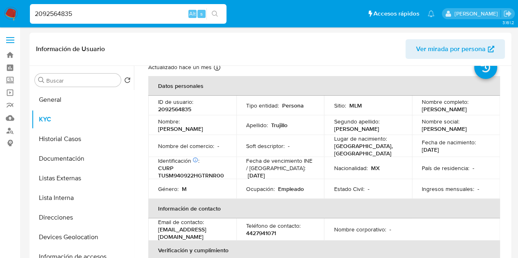
scroll to position [41, 0]
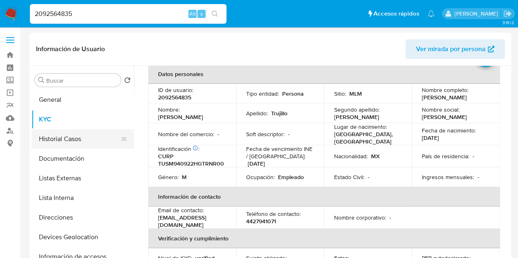
click at [79, 138] on button "Historial Casos" at bounding box center [80, 139] width 96 height 20
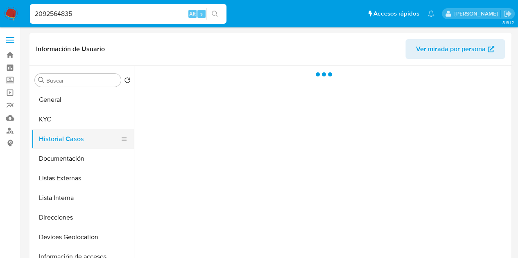
scroll to position [0, 0]
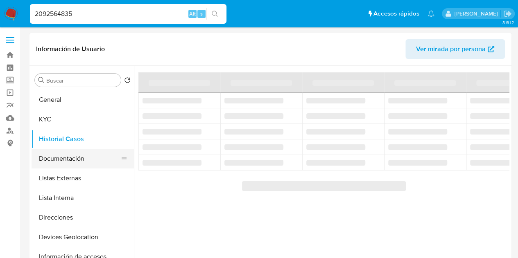
click at [83, 158] on button "Documentación" at bounding box center [80, 159] width 96 height 20
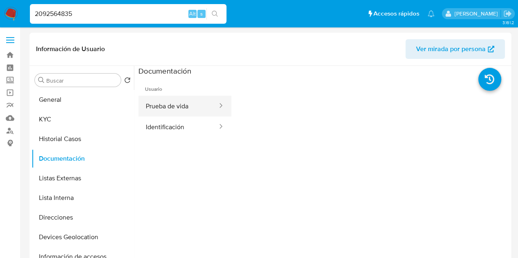
click at [186, 109] on button "Prueba de vida" at bounding box center [178, 106] width 80 height 21
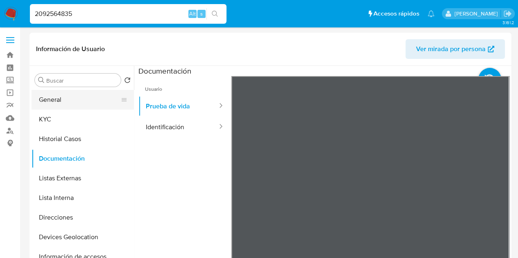
click at [77, 99] on button "General" at bounding box center [80, 100] width 96 height 20
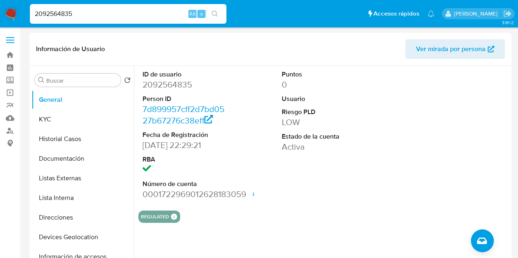
select select "10"
drag, startPoint x: 113, startPoint y: 16, endPoint x: 0, endPoint y: 16, distance: 113.0
click at [0, 16] on nav "Pausado Ver notificaciones 2092564835 Alt s Accesos rápidos Presiona las siguie…" at bounding box center [259, 13] width 518 height 27
paste input "244800381"
type input "2244800381"
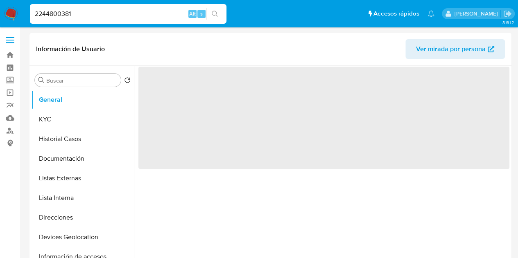
select select "10"
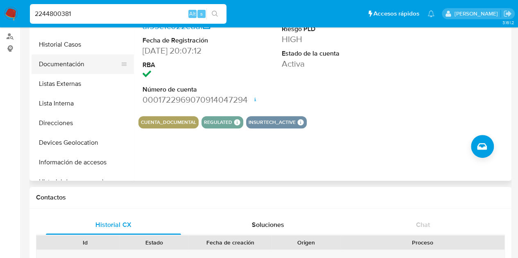
scroll to position [82, 0]
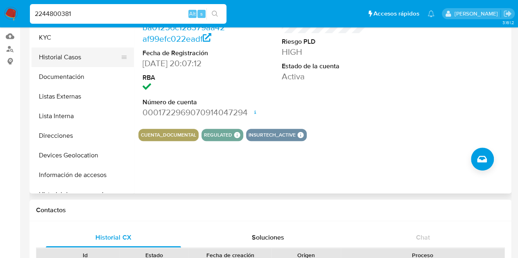
click at [65, 47] on button "Historial Casos" at bounding box center [80, 57] width 96 height 20
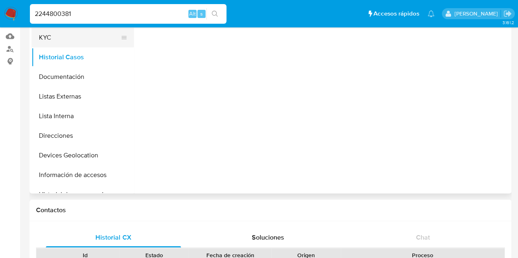
click at [65, 38] on button "KYC" at bounding box center [80, 38] width 96 height 20
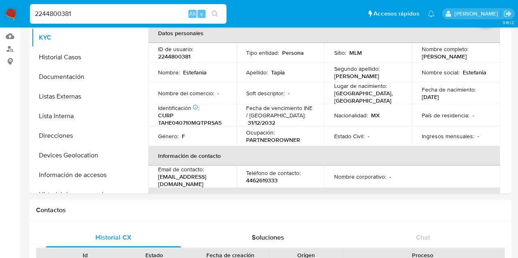
scroll to position [0, 0]
drag, startPoint x: 88, startPoint y: 15, endPoint x: 0, endPoint y: 12, distance: 87.7
click at [0, 13] on nav "Pausado Ver notificaciones 2244800381 Alt s Accesos rápidos Presiona las siguie…" at bounding box center [259, 13] width 518 height 27
paste input "323592024"
type input "2323592024"
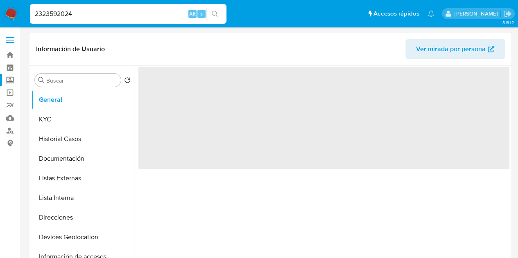
select select "10"
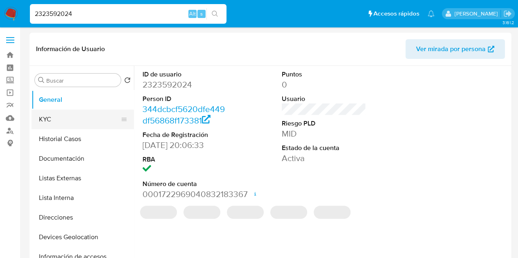
click at [72, 125] on button "KYC" at bounding box center [80, 120] width 96 height 20
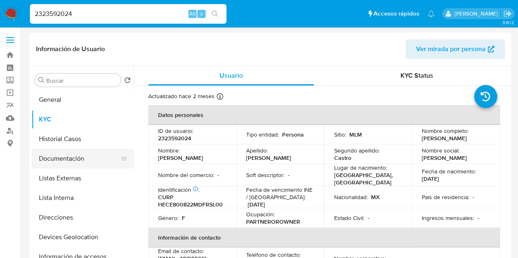
click at [78, 161] on button "Documentación" at bounding box center [80, 159] width 96 height 20
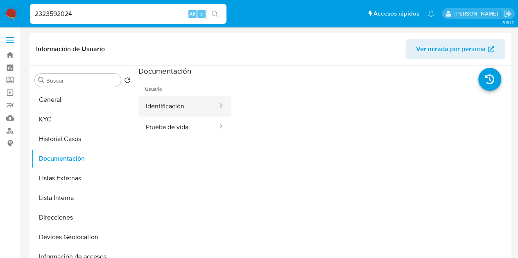
click at [190, 112] on button "Identificación" at bounding box center [178, 106] width 80 height 21
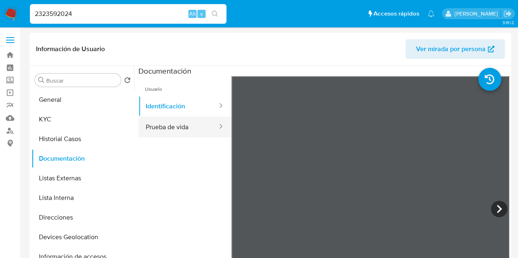
click at [180, 131] on button "Prueba de vida" at bounding box center [178, 127] width 80 height 21
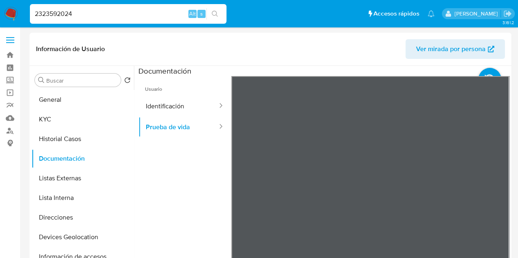
drag, startPoint x: 91, startPoint y: 4, endPoint x: 72, endPoint y: 11, distance: 20.2
click at [84, 5] on div "2323592024 Alt s" at bounding box center [128, 14] width 196 height 20
drag, startPoint x: 81, startPoint y: 14, endPoint x: 0, endPoint y: 13, distance: 81.1
click at [0, 13] on nav "Pausado Ver notificaciones 2323592024 Alt s Accesos rápidos Presiona las siguie…" at bounding box center [259, 13] width 518 height 27
paste input "583390996"
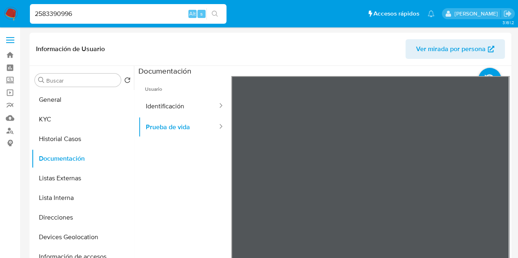
type input "2583390996"
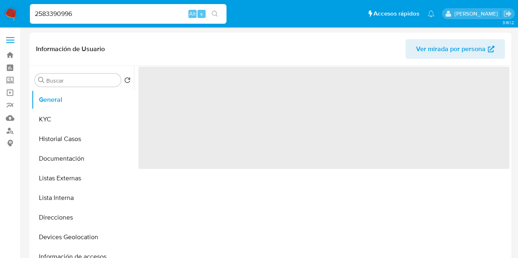
select select "10"
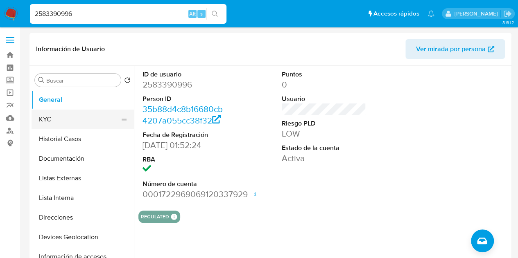
drag, startPoint x: 84, startPoint y: 106, endPoint x: 79, endPoint y: 122, distance: 16.2
click at [83, 106] on button "General" at bounding box center [83, 100] width 102 height 20
click at [79, 122] on button "KYC" at bounding box center [80, 120] width 96 height 20
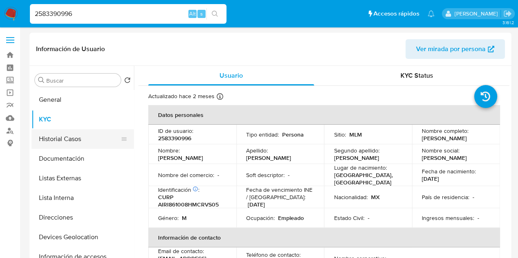
click at [87, 142] on button "Historial Casos" at bounding box center [80, 139] width 96 height 20
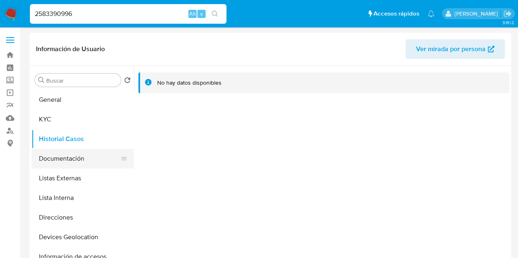
click at [83, 155] on button "Documentación" at bounding box center [80, 159] width 96 height 20
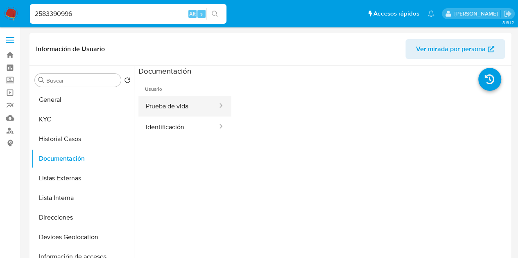
click at [180, 107] on button "Prueba de vida" at bounding box center [178, 106] width 80 height 21
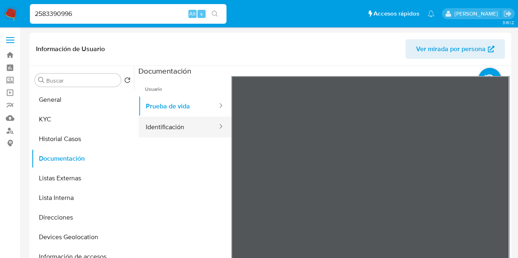
click at [184, 129] on button "Identificación" at bounding box center [178, 127] width 80 height 21
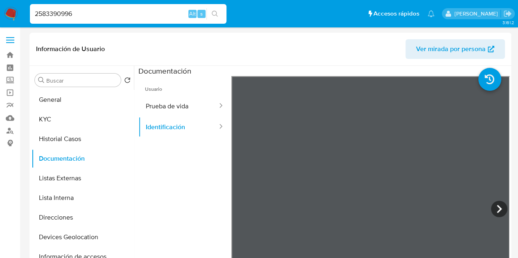
drag, startPoint x: 93, startPoint y: 14, endPoint x: 0, endPoint y: 14, distance: 93.3
click at [0, 14] on nav "Pausado Ver notificaciones 2583390996 Alt s Accesos rápidos Presiona las siguie…" at bounding box center [259, 13] width 518 height 27
paste input "60473715"
type input "604737156"
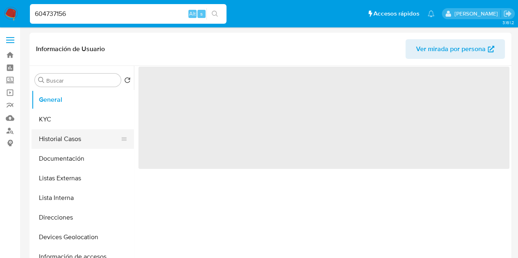
select select "10"
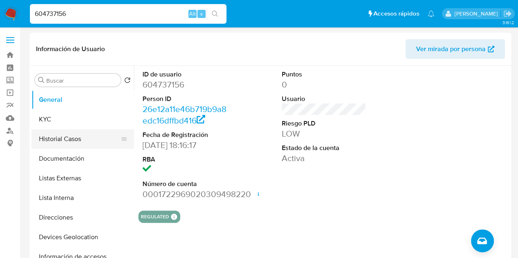
click at [93, 137] on button "Historial Casos" at bounding box center [80, 139] width 96 height 20
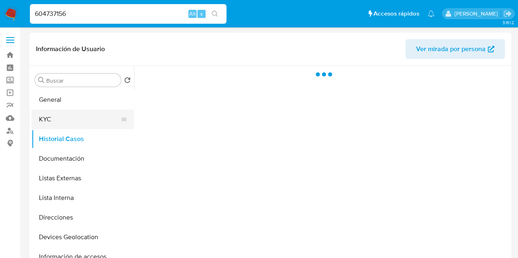
click at [89, 119] on button "KYC" at bounding box center [80, 120] width 96 height 20
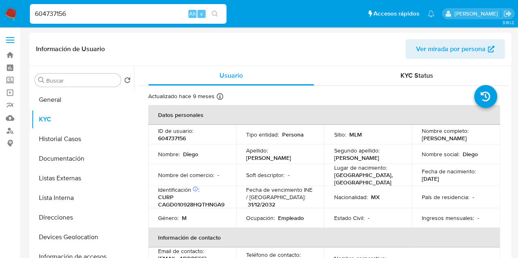
drag, startPoint x: 88, startPoint y: 14, endPoint x: 0, endPoint y: 14, distance: 88.4
click at [0, 14] on nav "Pausado Ver notificaciones 604737156 Alt s Accesos rápidos Presiona las siguien…" at bounding box center [259, 13] width 518 height 27
paste input "2092564835"
type input "2092564835"
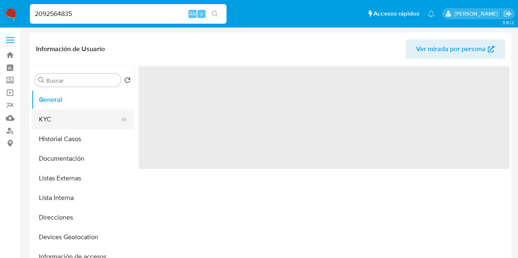
select select "10"
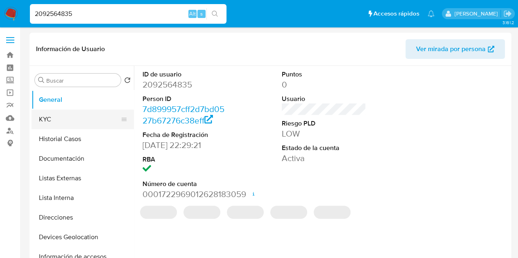
click at [58, 125] on button "KYC" at bounding box center [80, 120] width 96 height 20
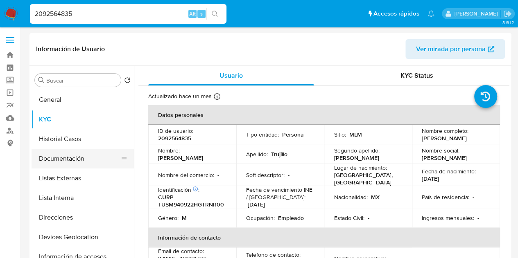
click at [76, 151] on button "Documentación" at bounding box center [80, 159] width 96 height 20
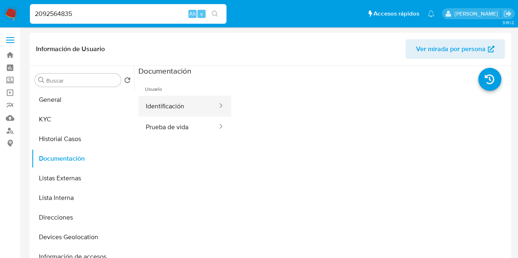
click at [176, 102] on button "Identificación" at bounding box center [178, 106] width 80 height 21
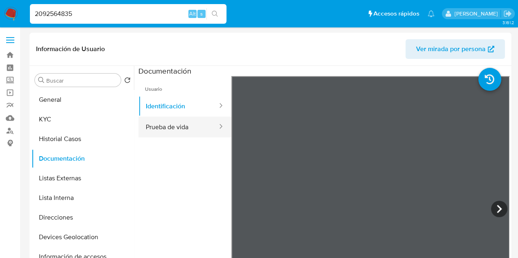
click at [176, 122] on button "Prueba de vida" at bounding box center [178, 127] width 80 height 21
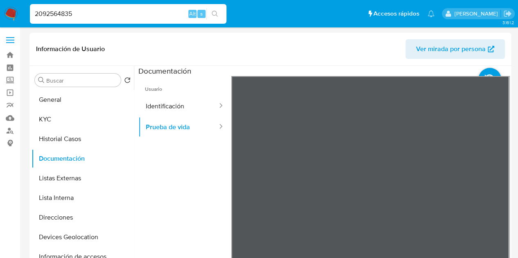
drag, startPoint x: 91, startPoint y: 15, endPoint x: 0, endPoint y: 2, distance: 91.8
click at [0, 2] on nav "Pausado Ver notificaciones 2092564835 Alt s Accesos rápidos Presiona las siguie…" at bounding box center [259, 13] width 518 height 27
paste input "276038808"
type input "2276038808"
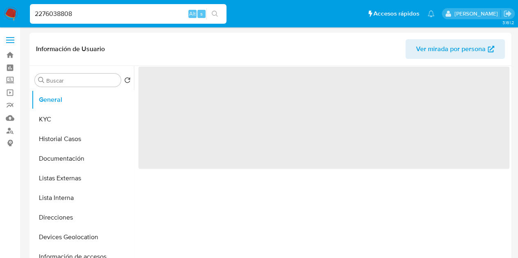
select select "10"
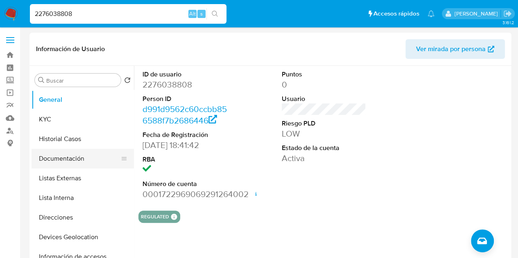
click at [68, 161] on button "Documentación" at bounding box center [80, 159] width 96 height 20
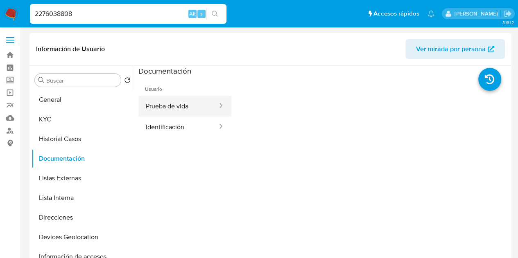
click at [180, 117] on button "Identificación" at bounding box center [178, 127] width 80 height 21
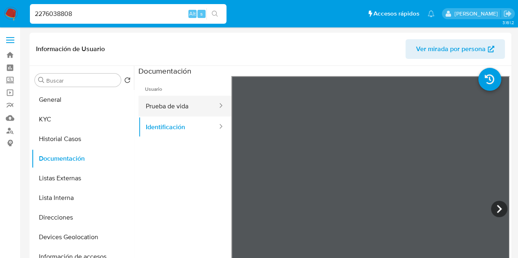
click at [180, 104] on button "Prueba de vida" at bounding box center [178, 106] width 80 height 21
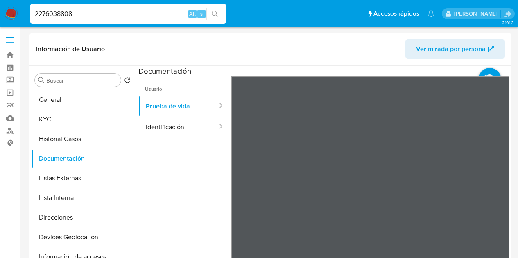
select select "10"
